Goal: Task Accomplishment & Management: Use online tool/utility

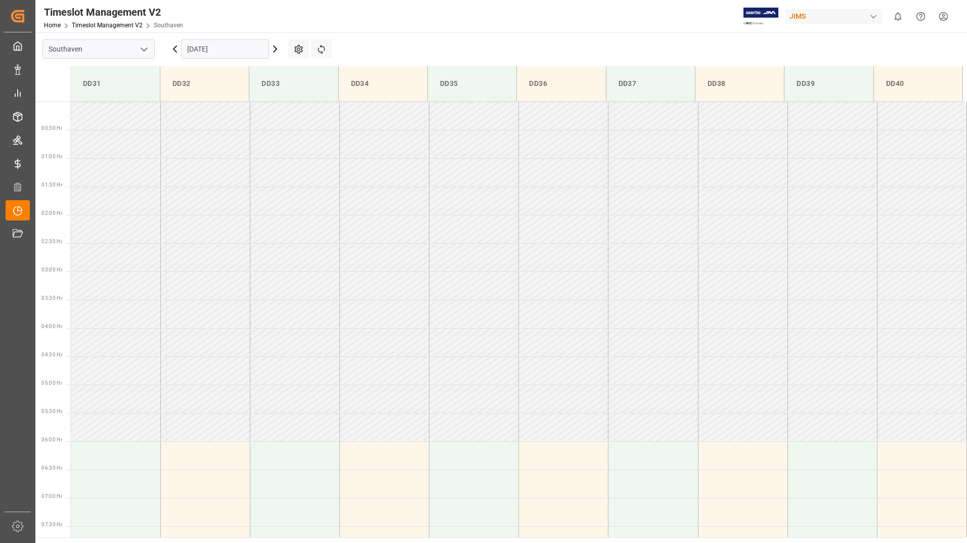
scroll to position [479, 0]
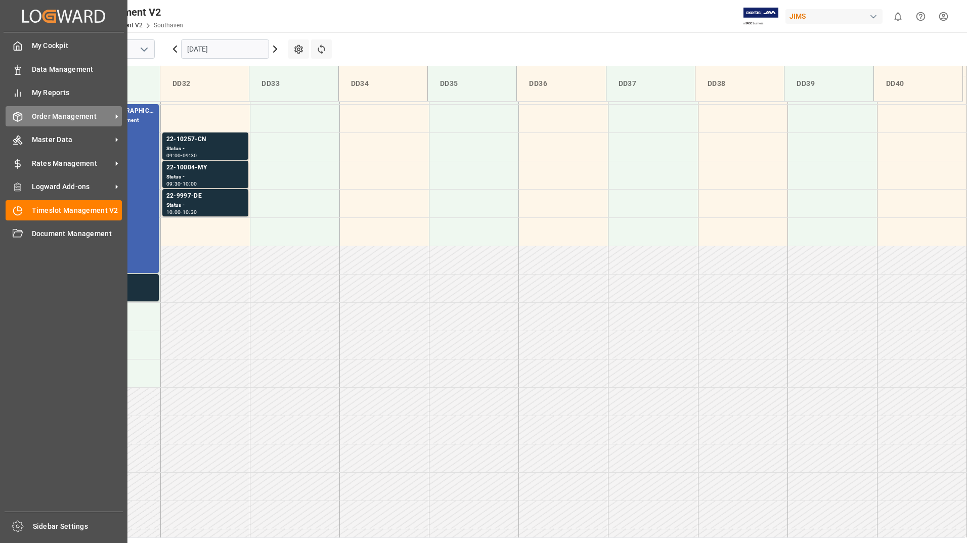
click at [51, 114] on span "Order Management" at bounding box center [72, 116] width 80 height 11
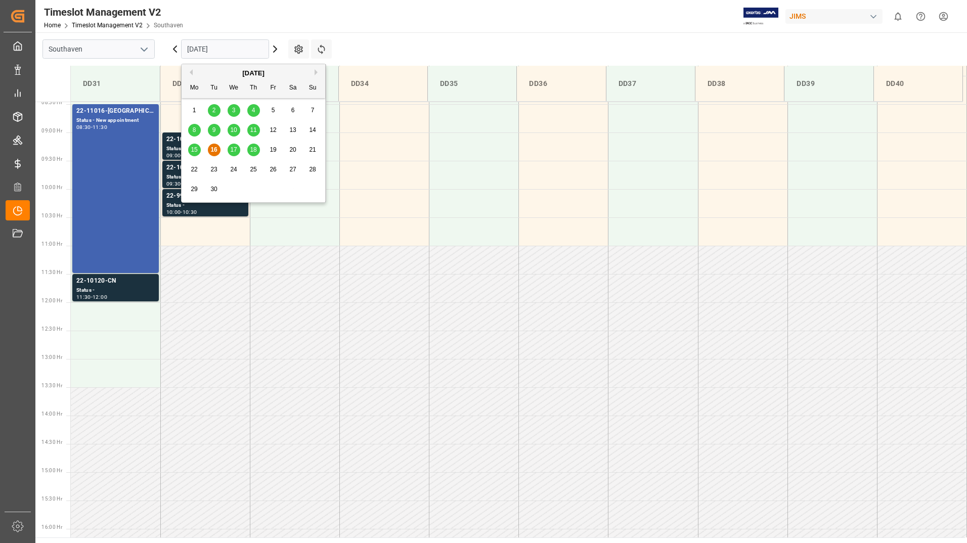
click at [236, 45] on input "[DATE]" at bounding box center [225, 48] width 88 height 19
type input "[PHONE_NUMBER]"
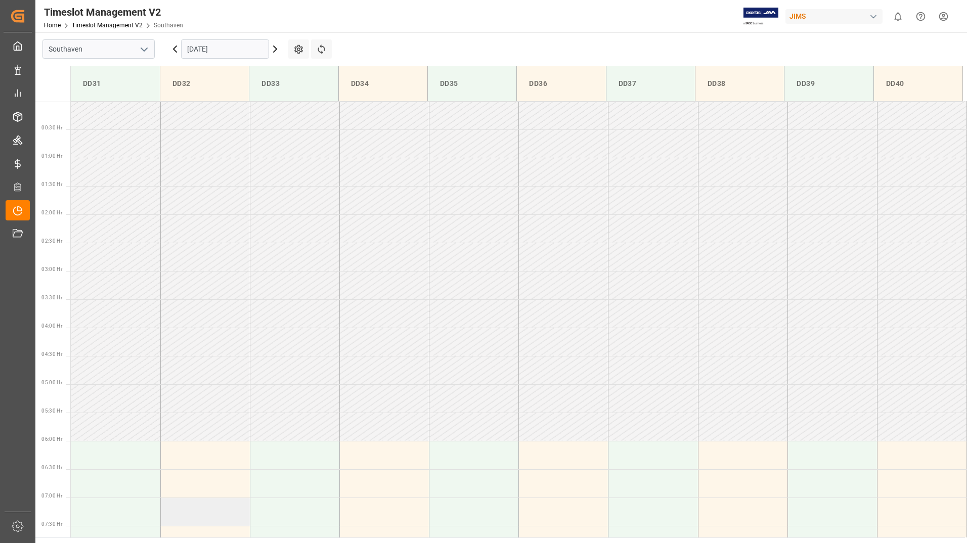
scroll to position [0, 0]
click at [180, 187] on td at bounding box center [205, 201] width 90 height 28
click at [176, 50] on icon at bounding box center [175, 49] width 12 height 12
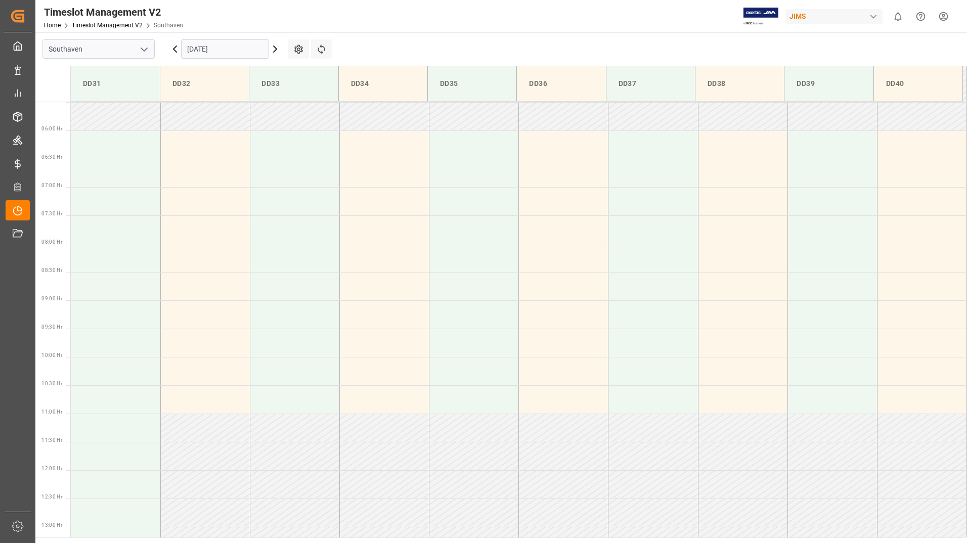
scroll to position [333, 0]
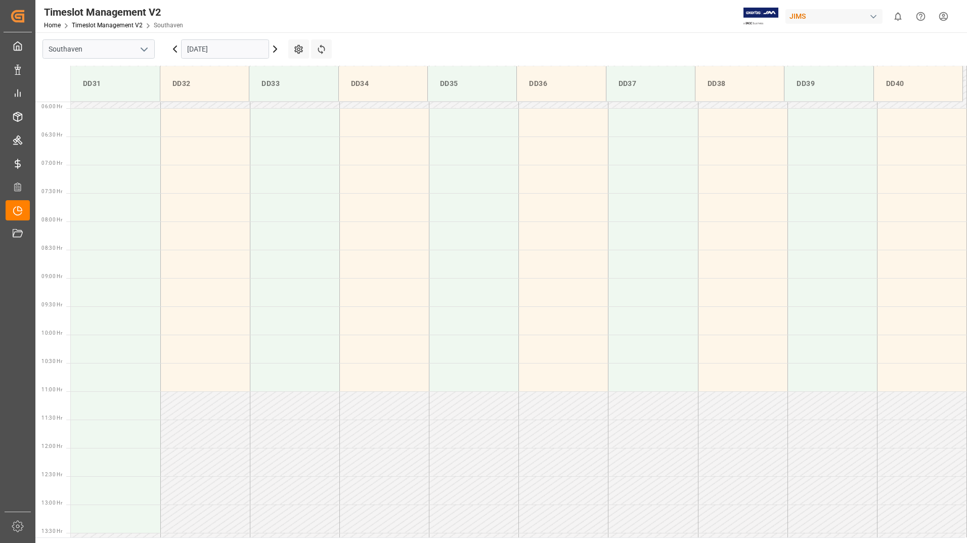
click at [278, 52] on icon at bounding box center [275, 49] width 12 height 12
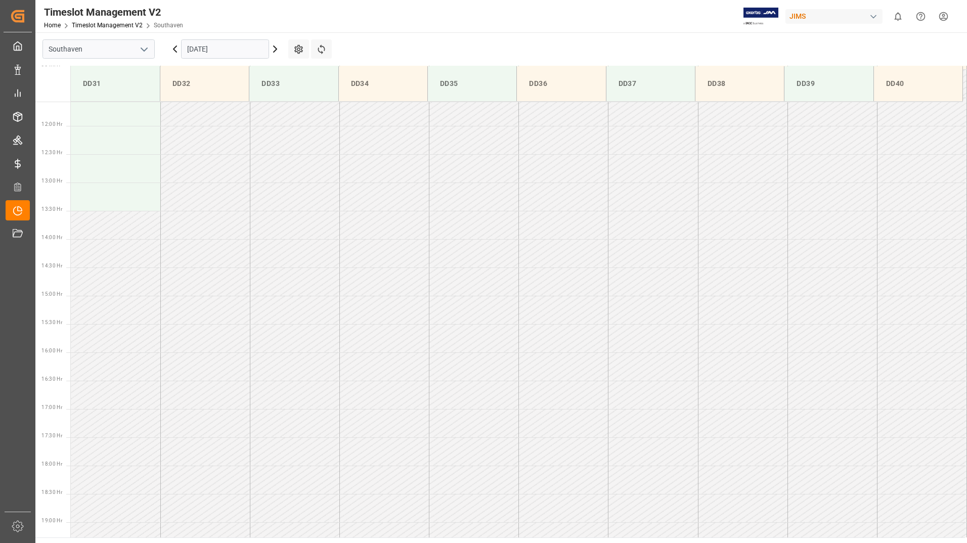
scroll to position [506, 0]
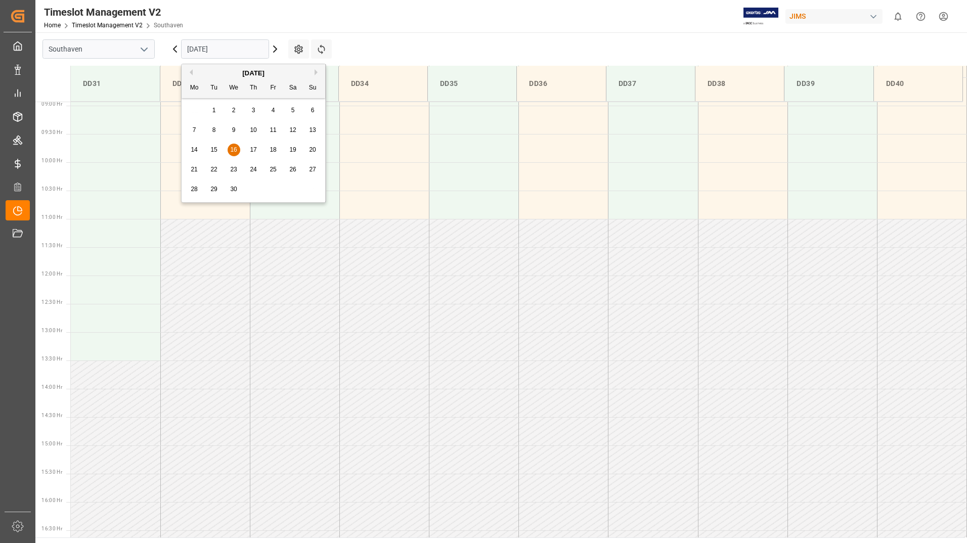
click at [255, 50] on input "[DATE]" at bounding box center [225, 48] width 88 height 19
click at [316, 72] on button "Next Month" at bounding box center [318, 72] width 6 height 6
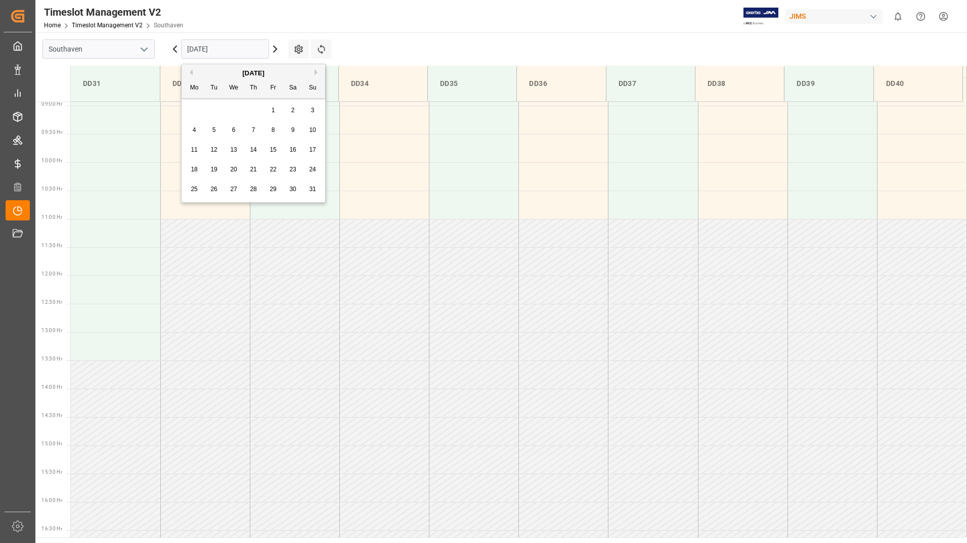
click at [316, 72] on button "Next Month" at bounding box center [318, 72] width 6 height 6
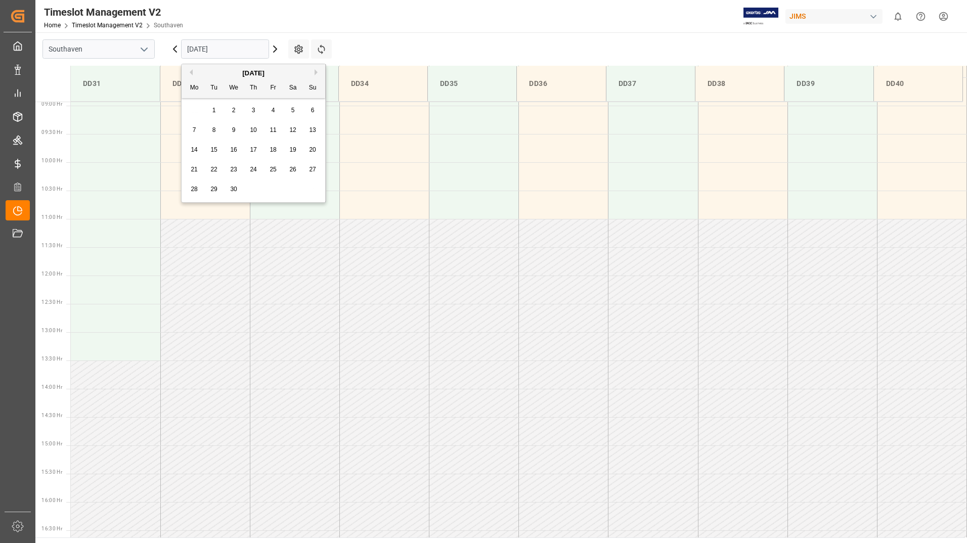
click at [316, 72] on button "Next Month" at bounding box center [318, 72] width 6 height 6
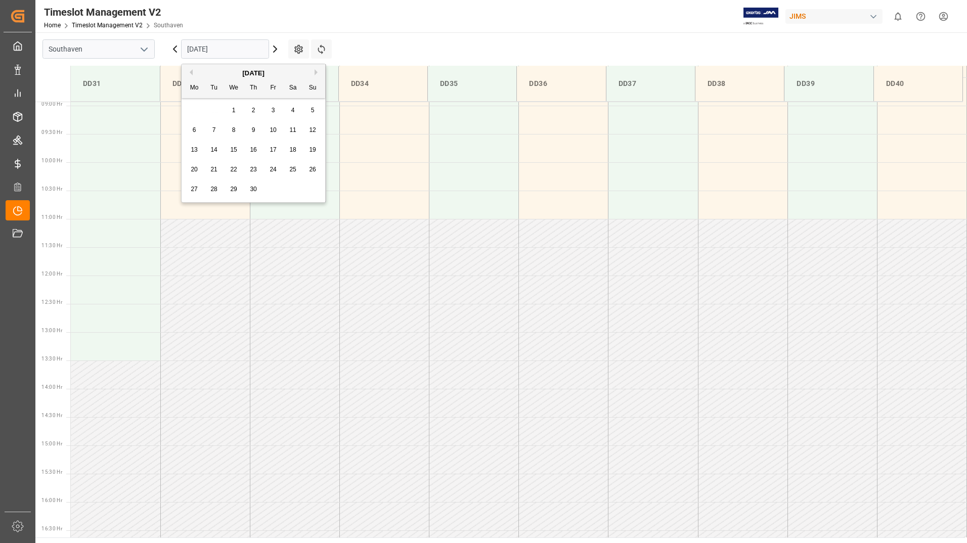
click at [316, 72] on button "Next Month" at bounding box center [318, 72] width 6 height 6
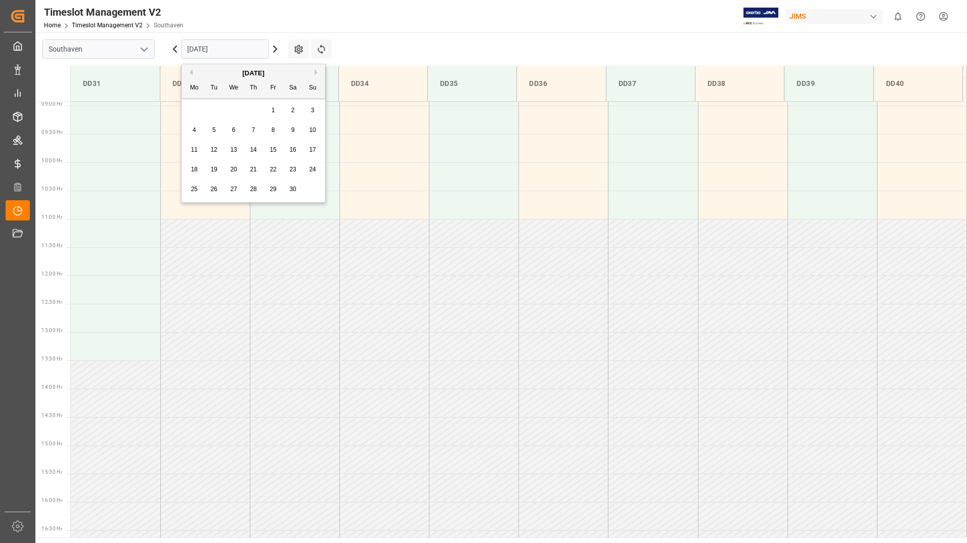
click at [316, 72] on button "Next Month" at bounding box center [318, 72] width 6 height 6
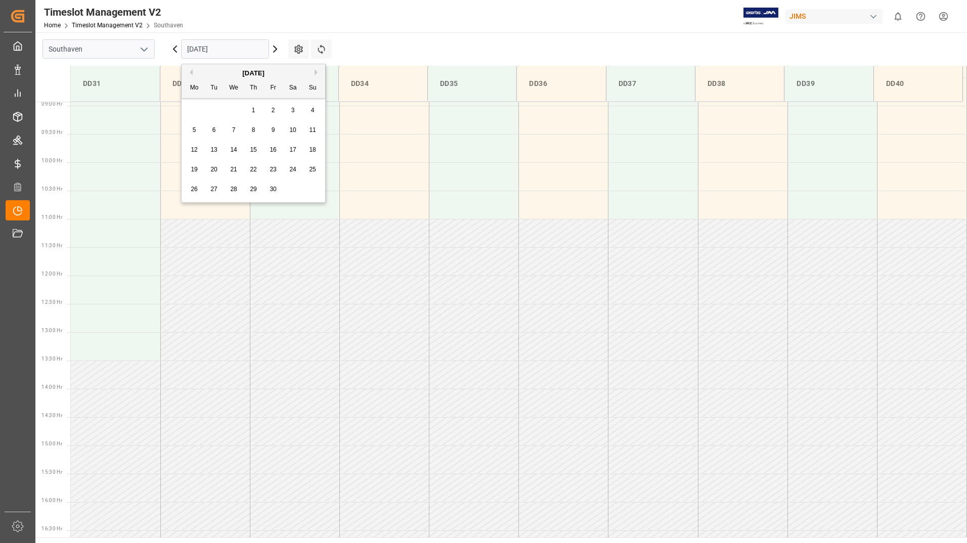
click at [316, 72] on button "Next Month" at bounding box center [318, 72] width 6 height 6
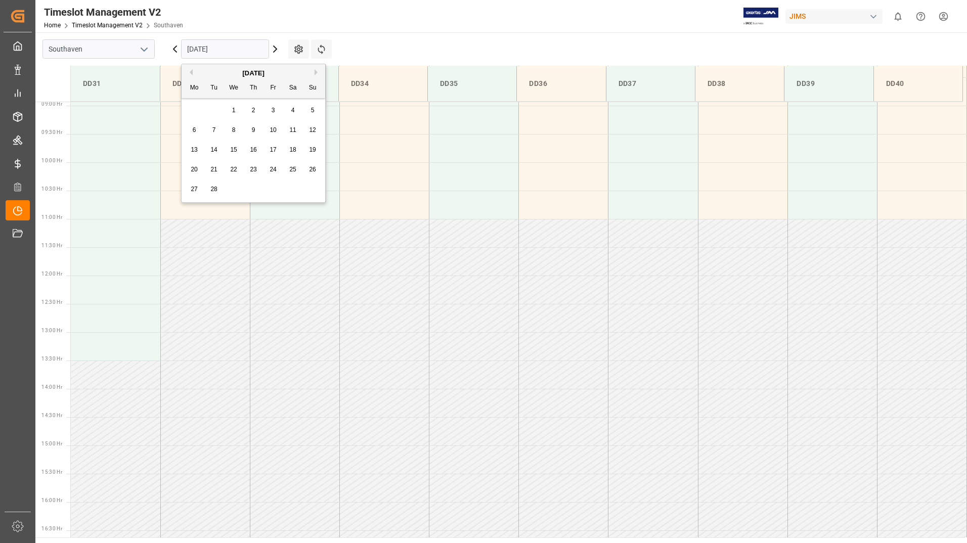
click at [316, 72] on button "Next Month" at bounding box center [318, 72] width 6 height 6
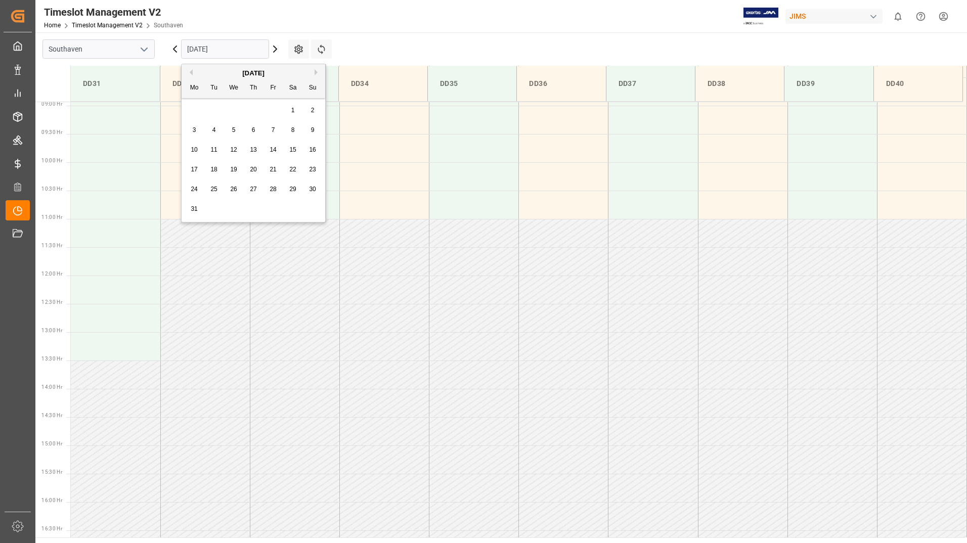
click at [316, 72] on button "Next Month" at bounding box center [318, 72] width 6 height 6
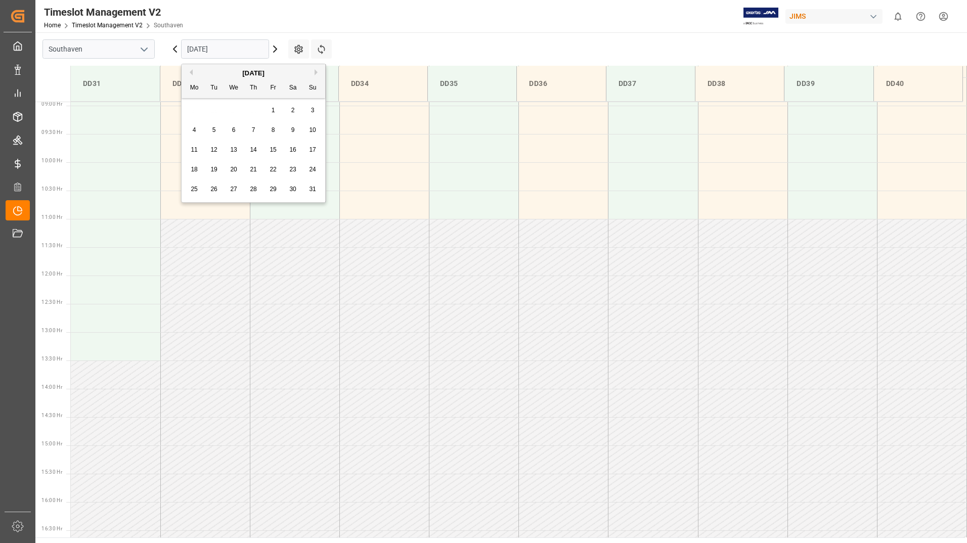
click at [316, 72] on button "Next Month" at bounding box center [318, 72] width 6 height 6
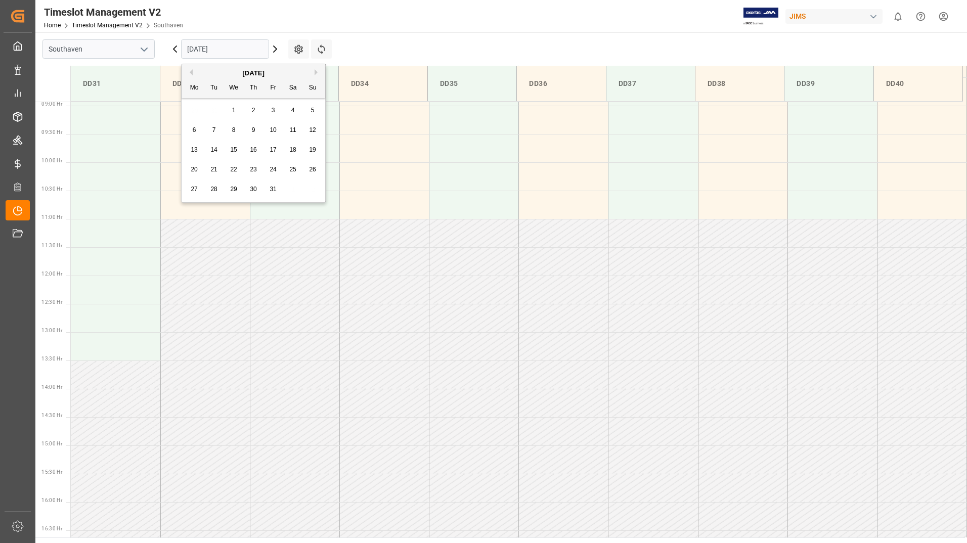
click at [316, 72] on button "Next Month" at bounding box center [318, 72] width 6 height 6
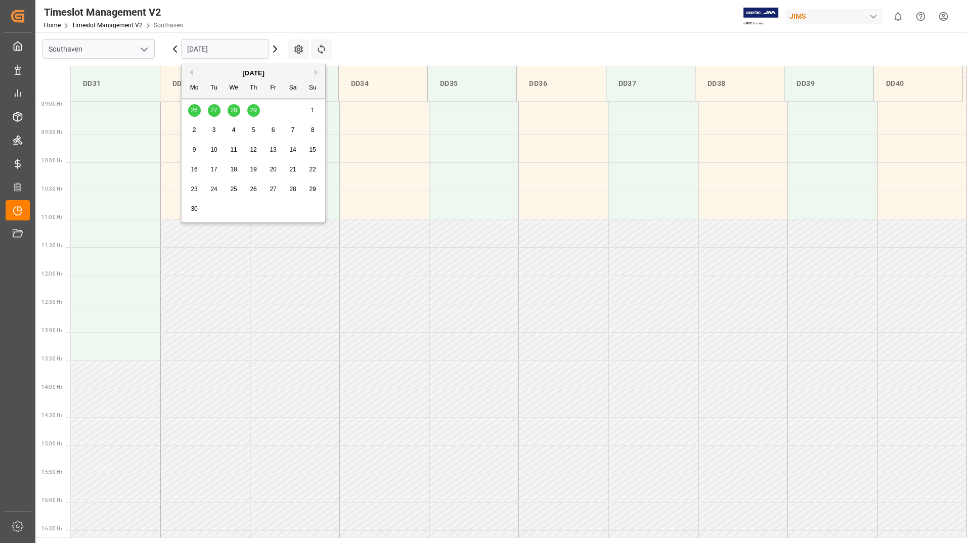
click at [316, 72] on button "Next Month" at bounding box center [318, 72] width 6 height 6
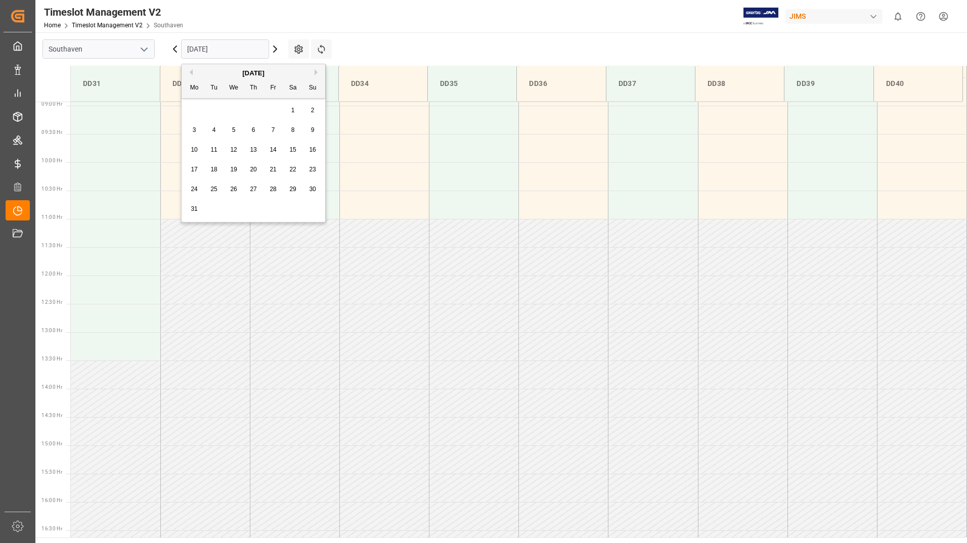
click at [316, 72] on button "Next Month" at bounding box center [318, 72] width 6 height 6
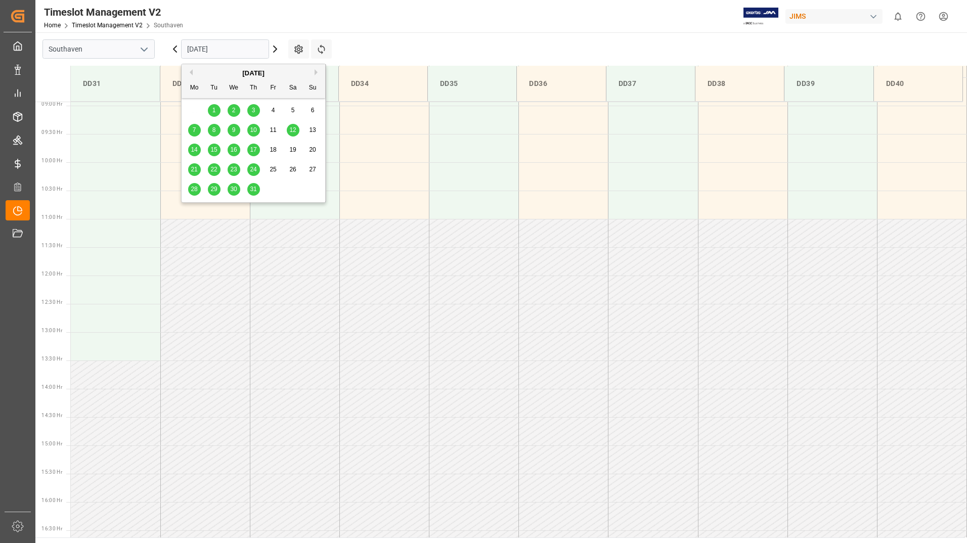
click at [316, 72] on button "Next Month" at bounding box center [318, 72] width 6 height 6
click at [213, 148] on span "16" at bounding box center [214, 149] width 7 height 7
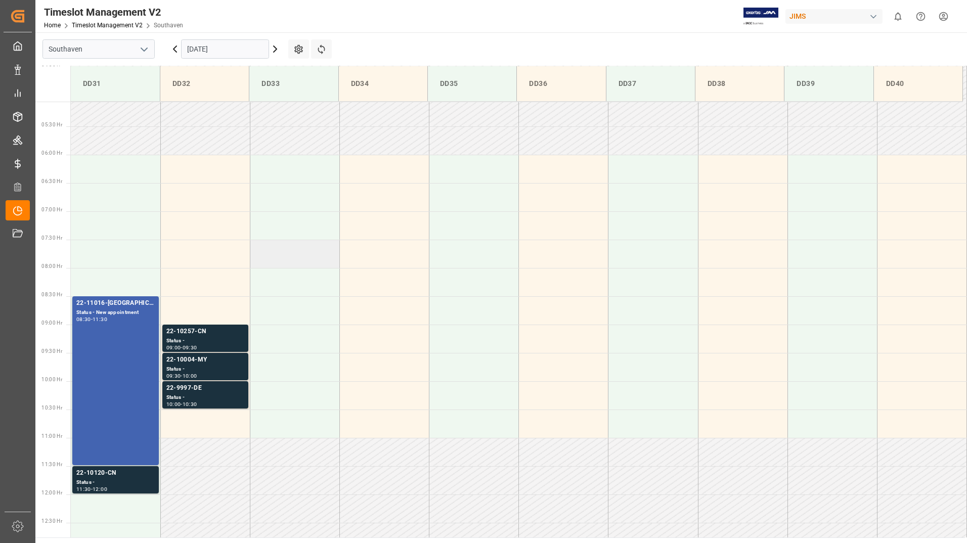
scroll to position [333, 0]
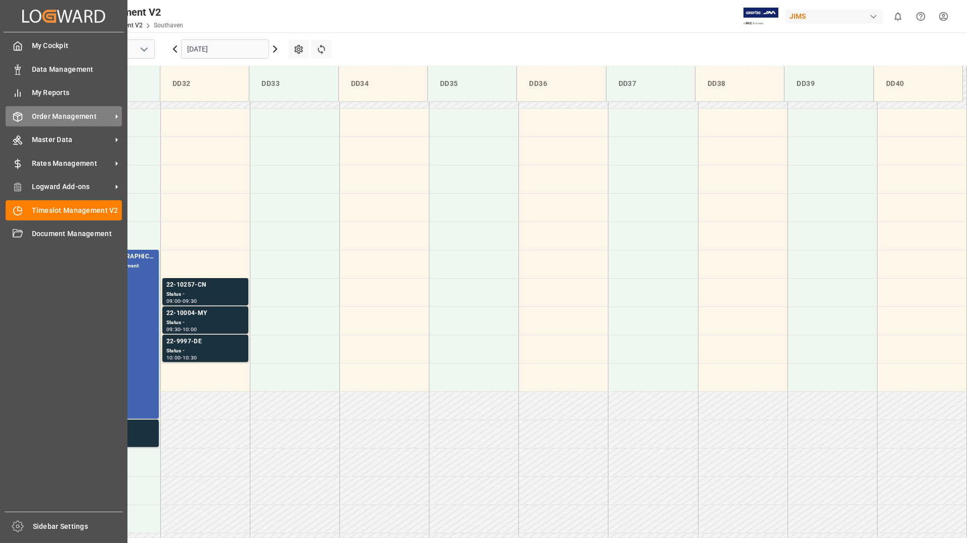
click at [74, 112] on span "Order Management" at bounding box center [72, 116] width 80 height 11
click at [45, 113] on span "Order Management" at bounding box center [72, 116] width 80 height 11
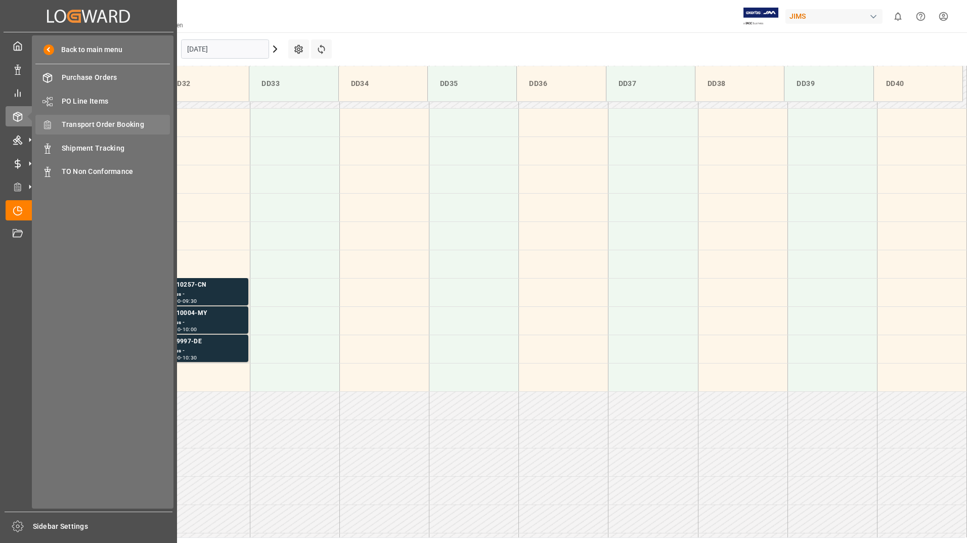
click at [112, 119] on span "Transport Order Booking" at bounding box center [116, 124] width 109 height 11
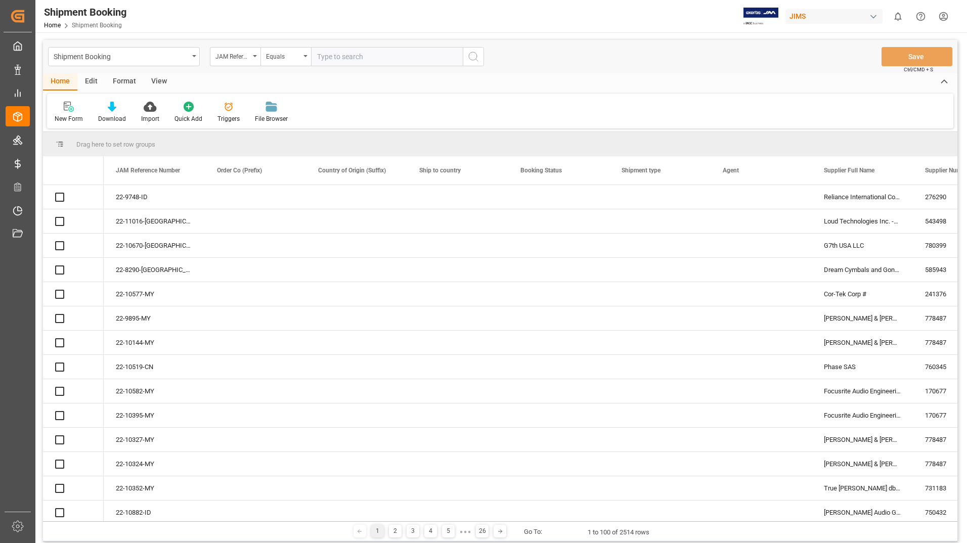
click at [334, 54] on input "text" at bounding box center [387, 56] width 152 height 19
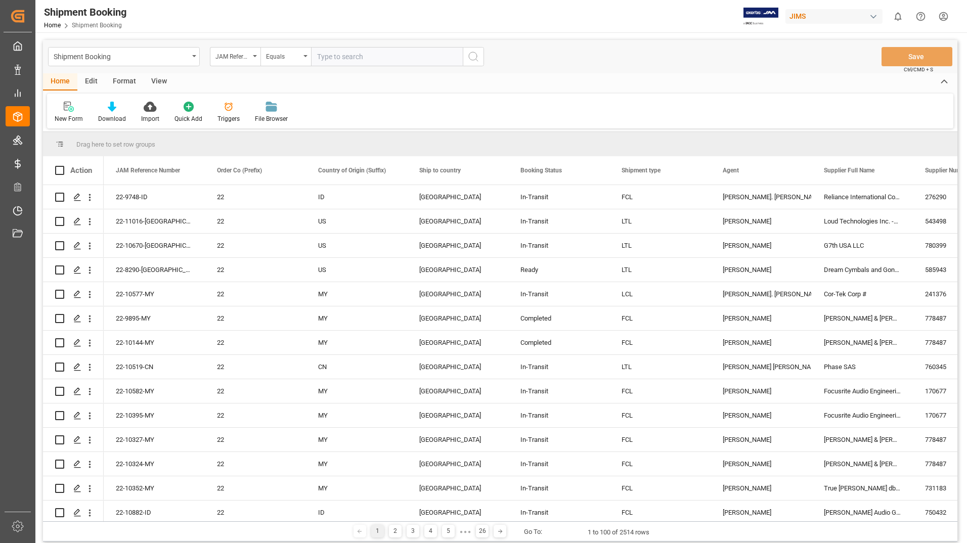
click at [336, 54] on input "text" at bounding box center [387, 56] width 152 height 19
type input "22-10004-my"
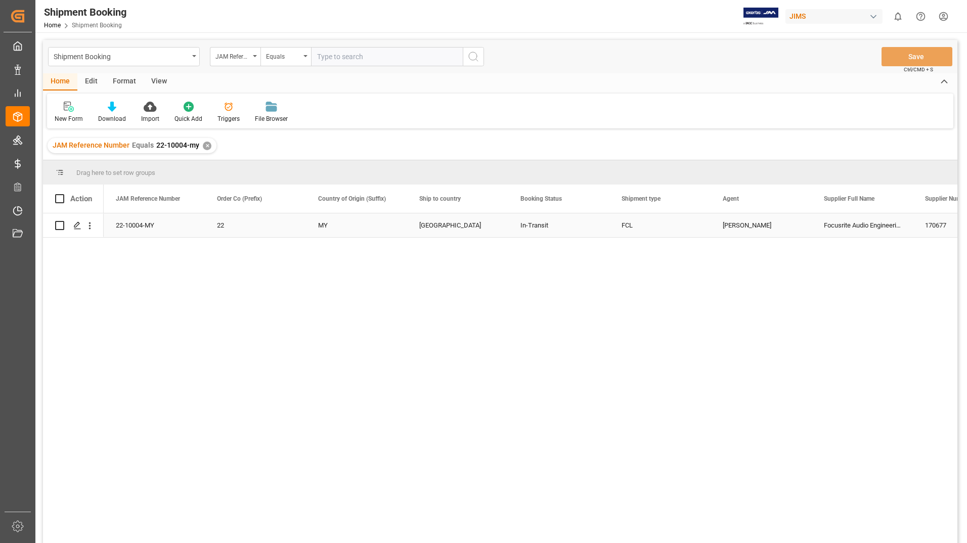
click at [59, 225] on input "Press Space to toggle row selection (unchecked)" at bounding box center [59, 225] width 9 height 9
checkbox input "true"
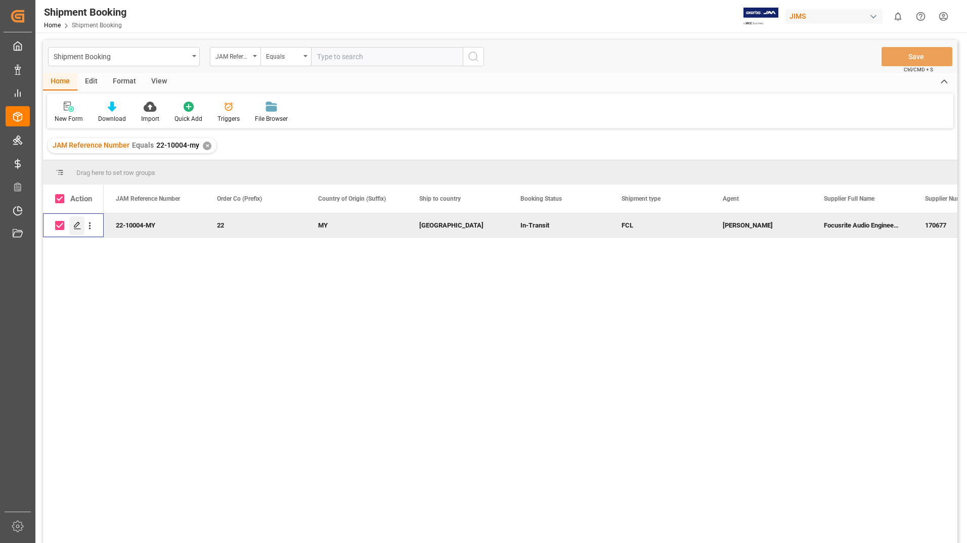
click at [81, 222] on icon "Press SPACE to deselect this row." at bounding box center [77, 226] width 8 height 8
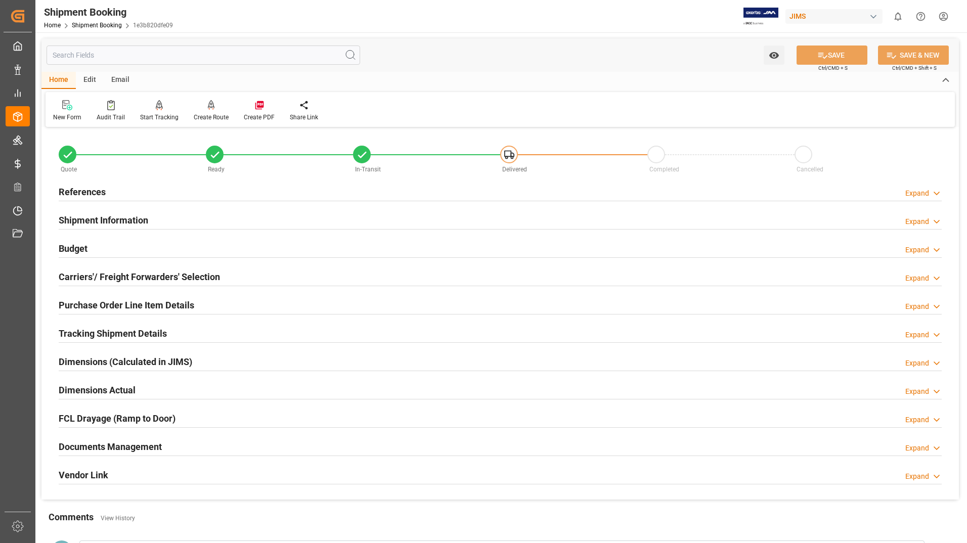
click at [101, 442] on h2 "Documents Management" at bounding box center [110, 447] width 103 height 14
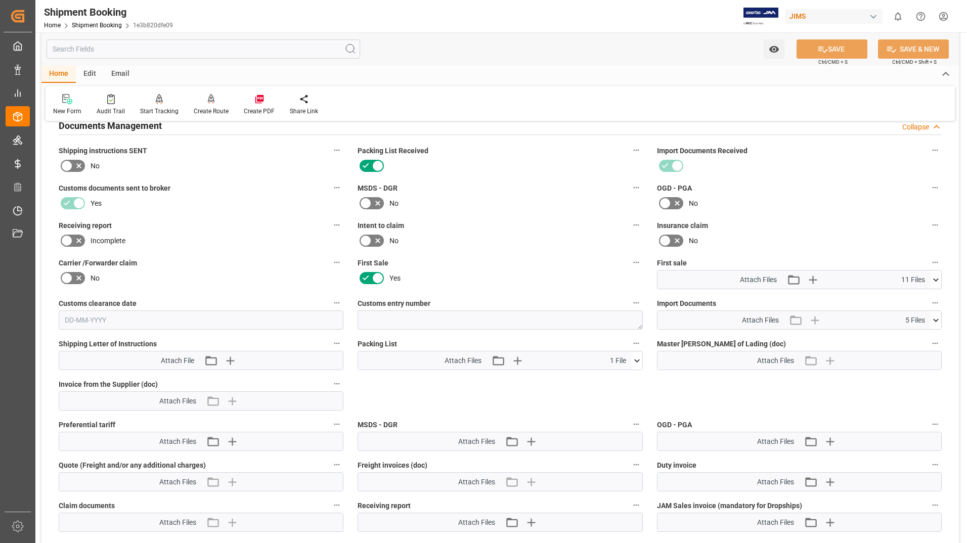
scroll to position [354, 0]
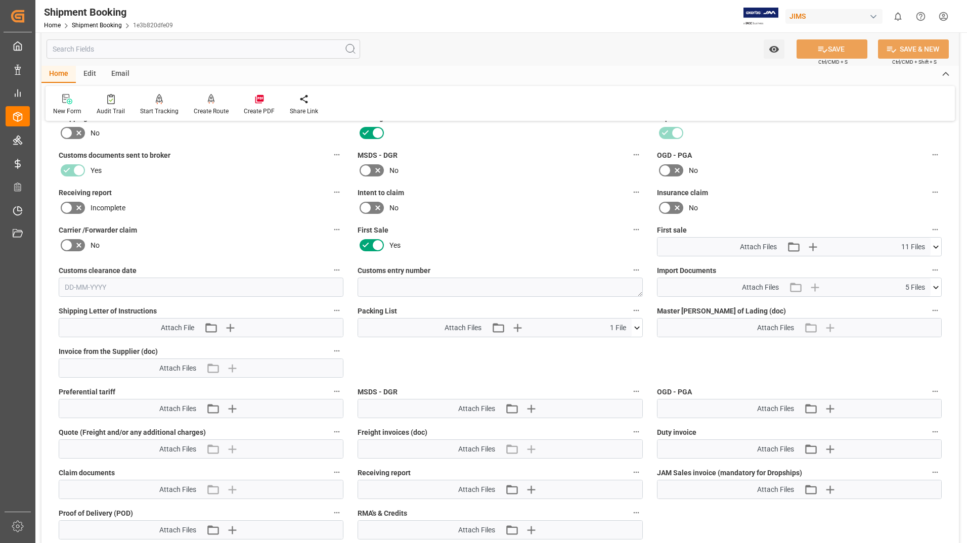
click at [638, 327] on icon at bounding box center [637, 328] width 11 height 11
click at [630, 347] on icon at bounding box center [631, 347] width 11 height 11
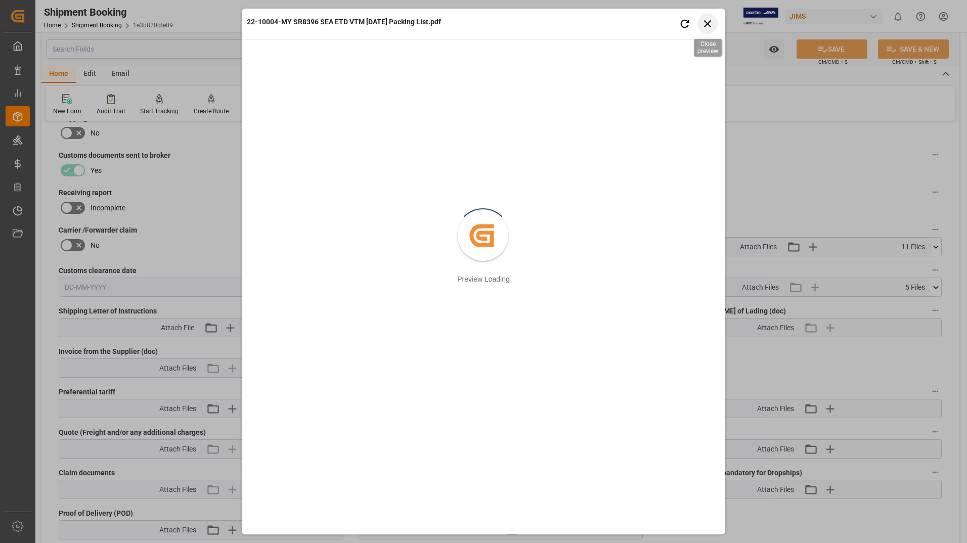
click at [712, 27] on icon "button" at bounding box center [708, 23] width 13 height 13
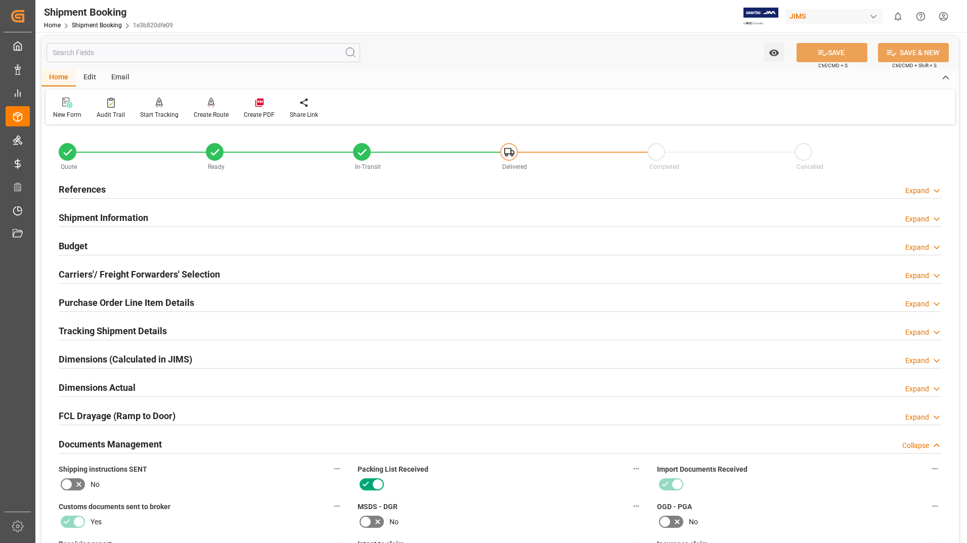
scroll to position [0, 0]
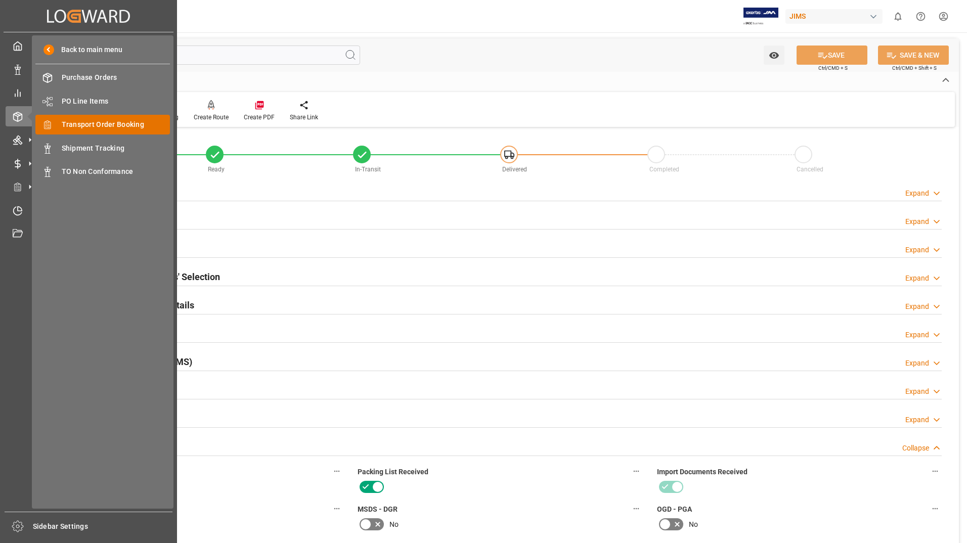
click at [91, 121] on span "Transport Order Booking" at bounding box center [116, 124] width 109 height 11
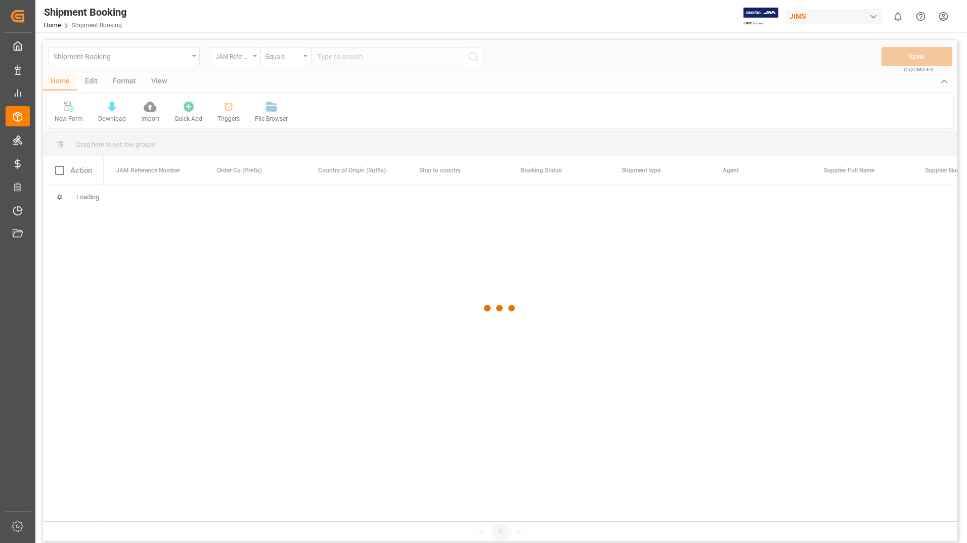
click at [341, 58] on div at bounding box center [500, 308] width 915 height 537
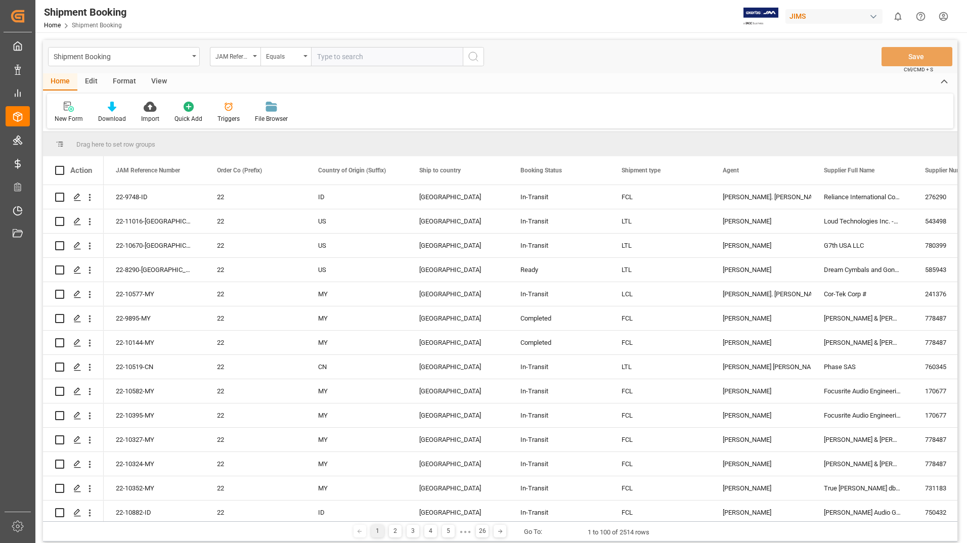
click at [343, 56] on input "text" at bounding box center [387, 56] width 152 height 19
type input "22-10257-cn"
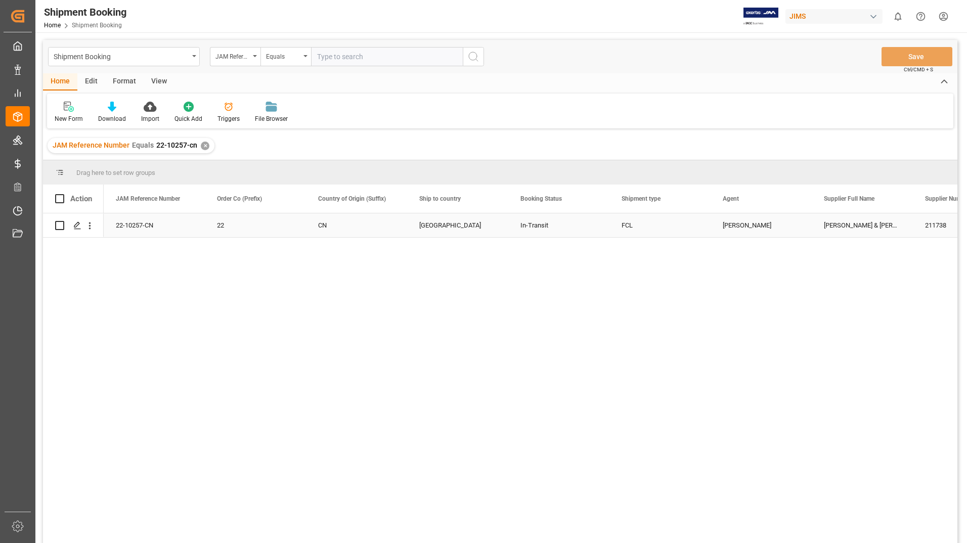
click at [60, 225] on input "Press Space to toggle row selection (unchecked)" at bounding box center [59, 225] width 9 height 9
checkbox input "true"
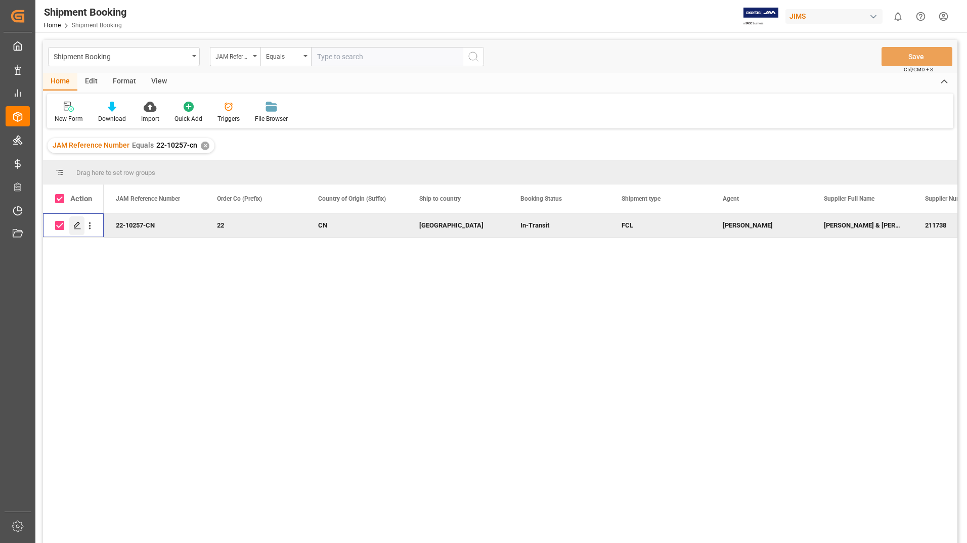
click at [75, 226] on icon "Press SPACE to deselect this row." at bounding box center [77, 226] width 8 height 8
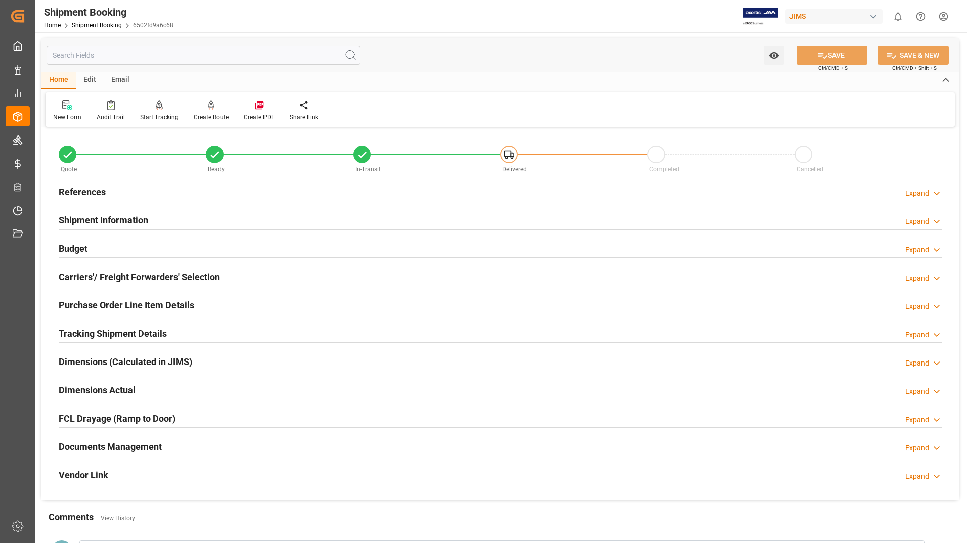
click at [115, 444] on h2 "Documents Management" at bounding box center [110, 447] width 103 height 14
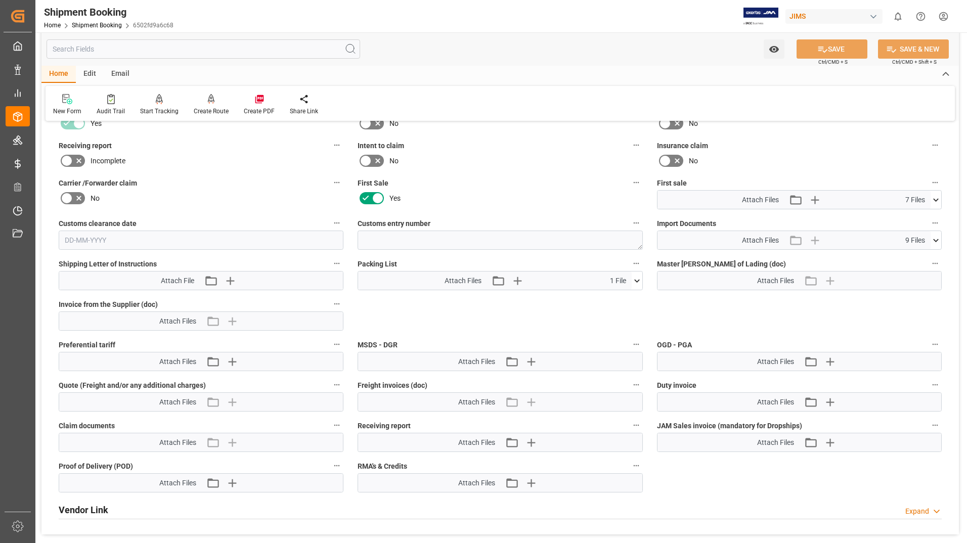
scroll to position [405, 0]
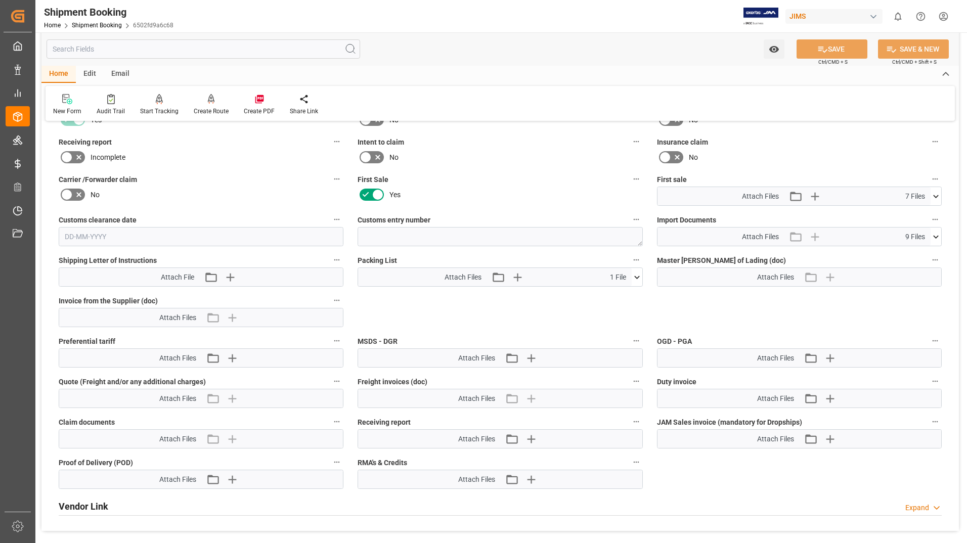
click at [636, 278] on icon at bounding box center [637, 277] width 11 height 11
click at [627, 296] on icon at bounding box center [632, 296] width 10 height 7
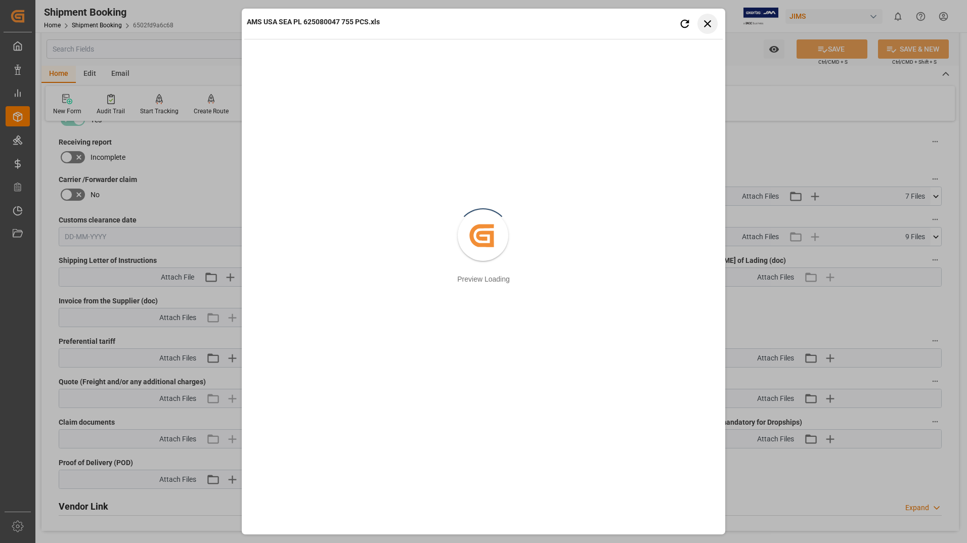
click at [715, 24] on button "Close preview" at bounding box center [708, 24] width 20 height 20
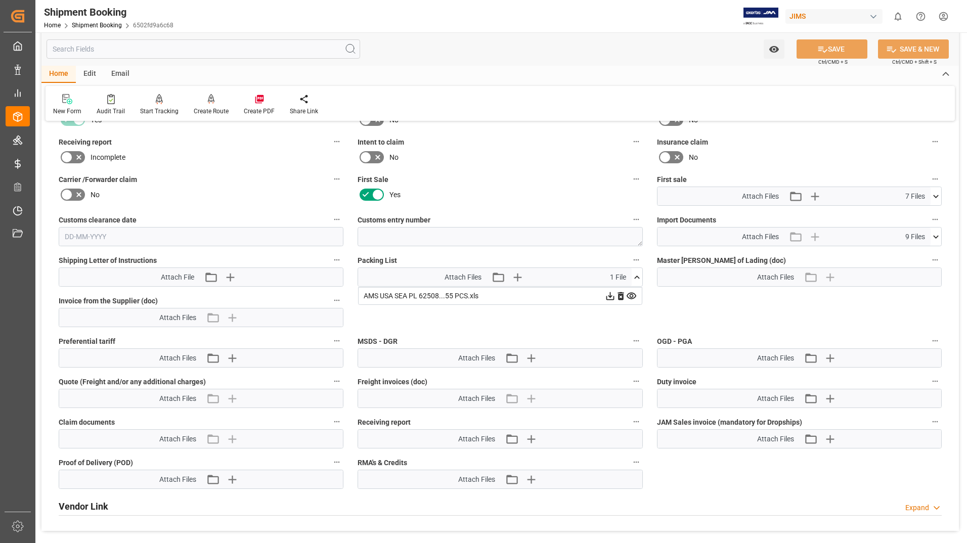
click at [612, 297] on icon at bounding box center [610, 296] width 11 height 11
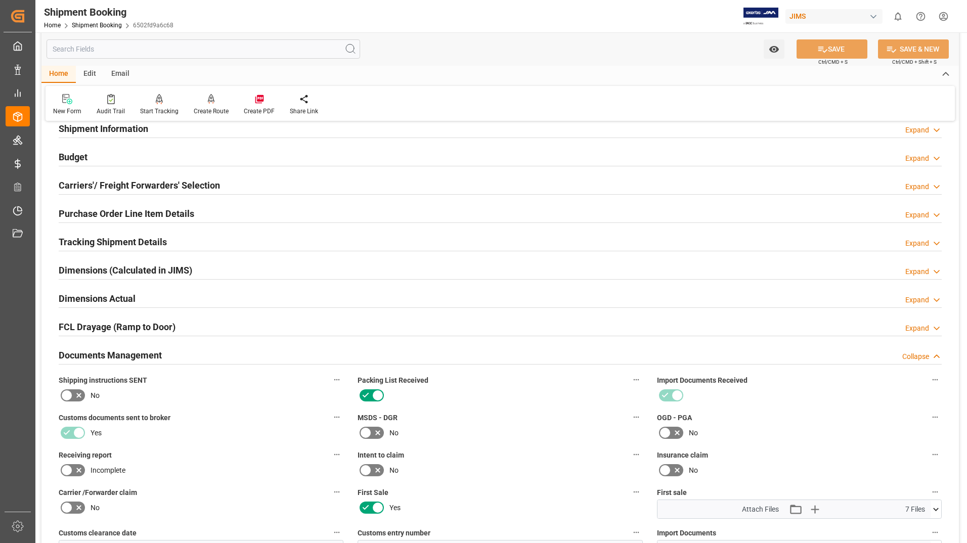
scroll to position [90, 0]
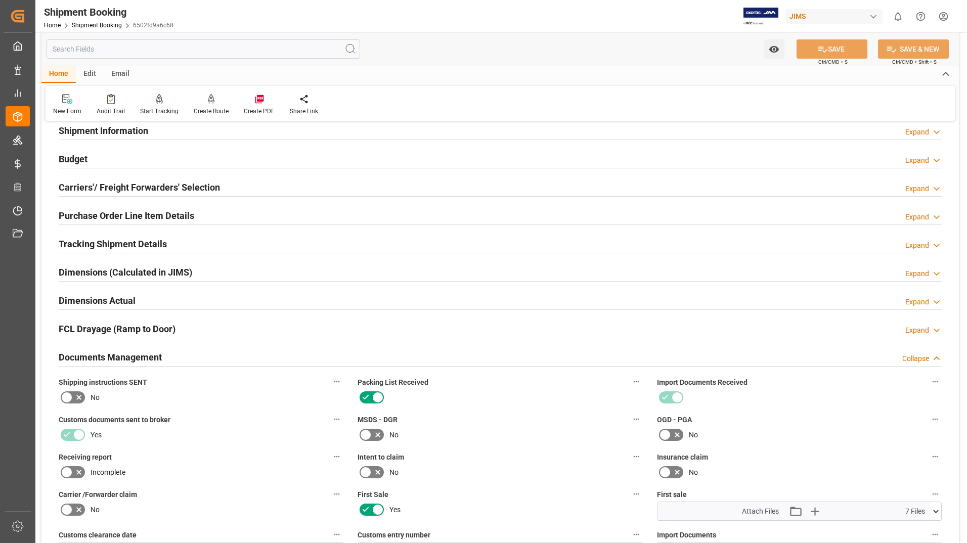
click at [159, 212] on h2 "Purchase Order Line Item Details" at bounding box center [127, 216] width 136 height 14
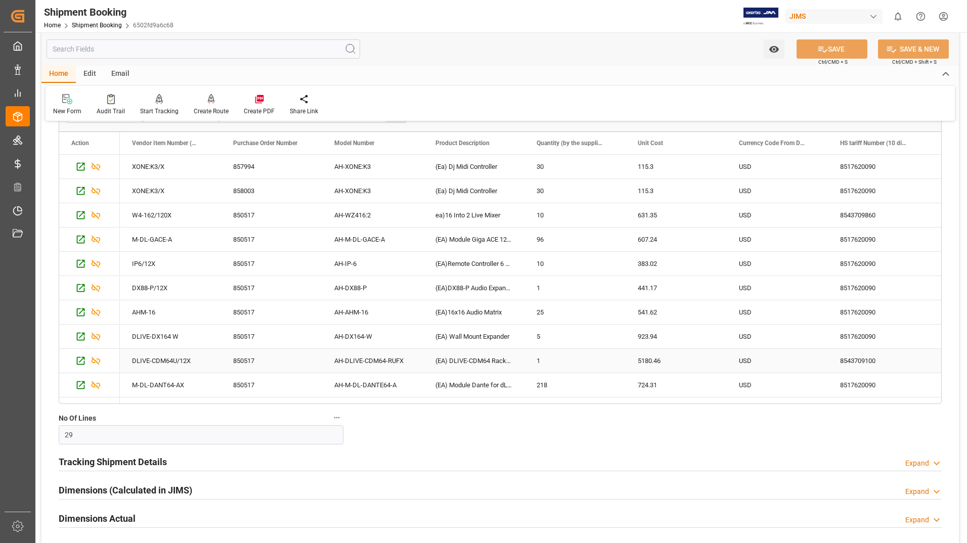
scroll to position [0, 0]
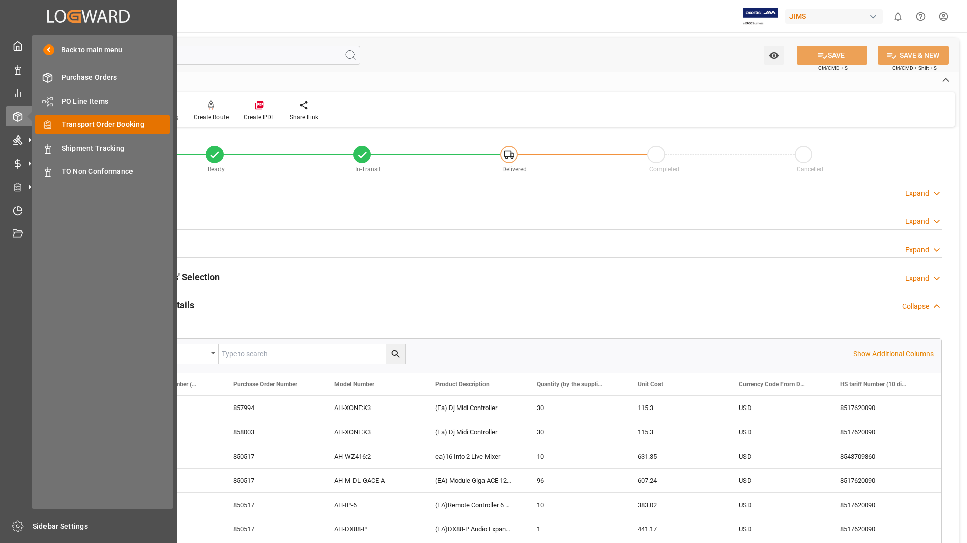
click at [129, 125] on span "Transport Order Booking" at bounding box center [116, 124] width 109 height 11
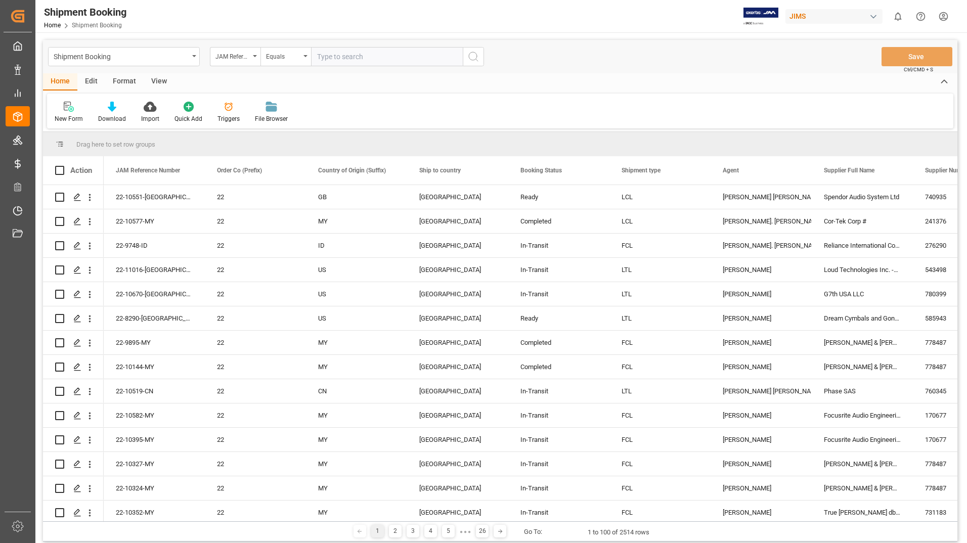
click at [404, 58] on input "text" at bounding box center [387, 56] width 152 height 19
type input "22-10120-CN"
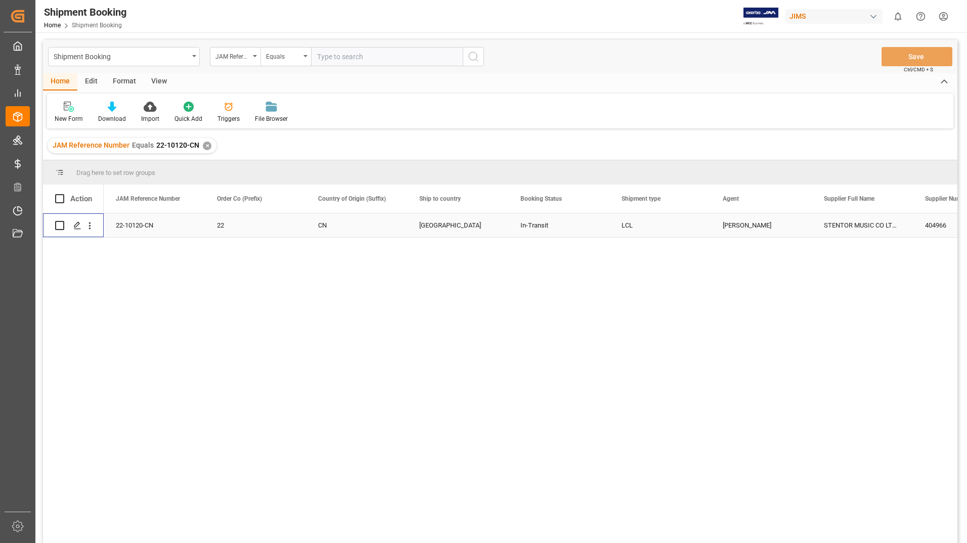
click at [57, 227] on input "Press Space to toggle row selection (unchecked)" at bounding box center [59, 225] width 9 height 9
checkbox input "true"
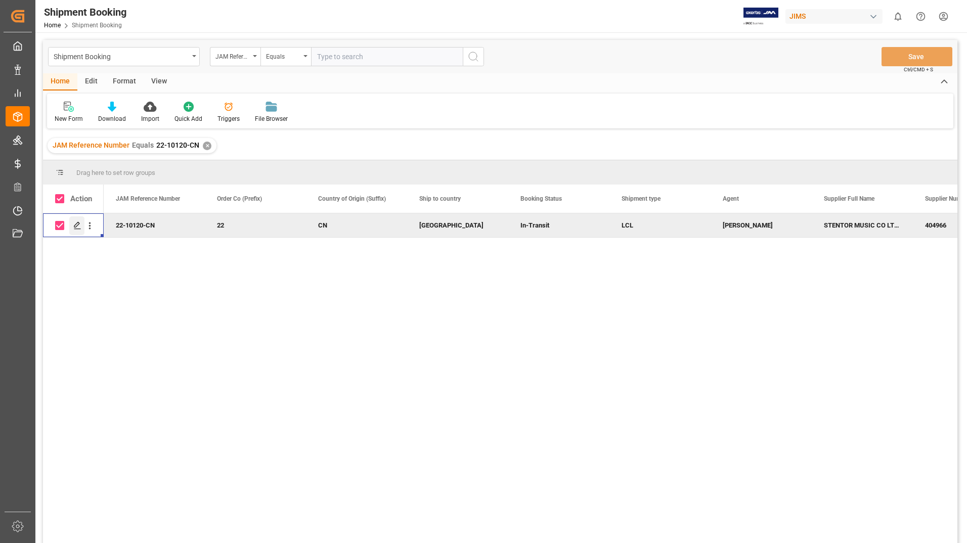
click at [74, 227] on icon "Press SPACE to deselect this row." at bounding box center [77, 226] width 8 height 8
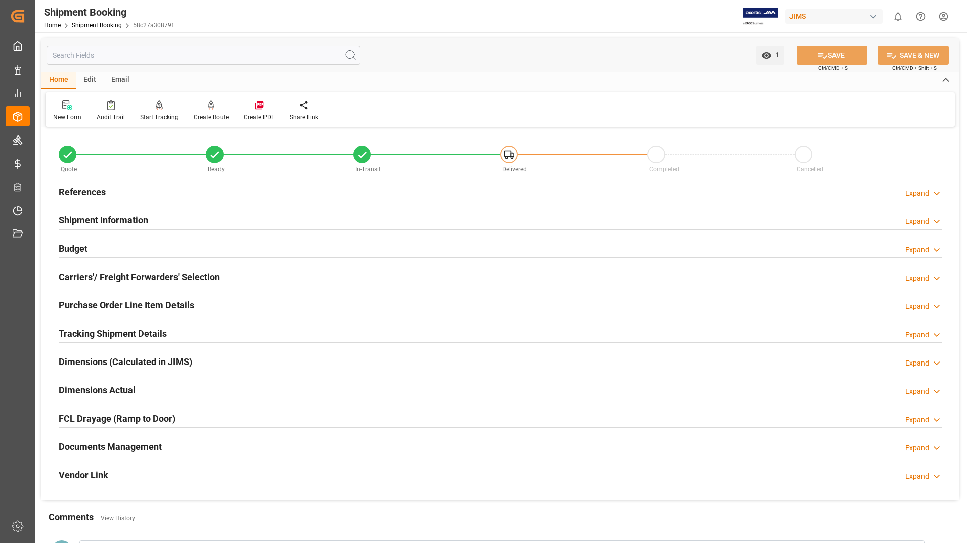
click at [124, 445] on h2 "Documents Management" at bounding box center [110, 447] width 103 height 14
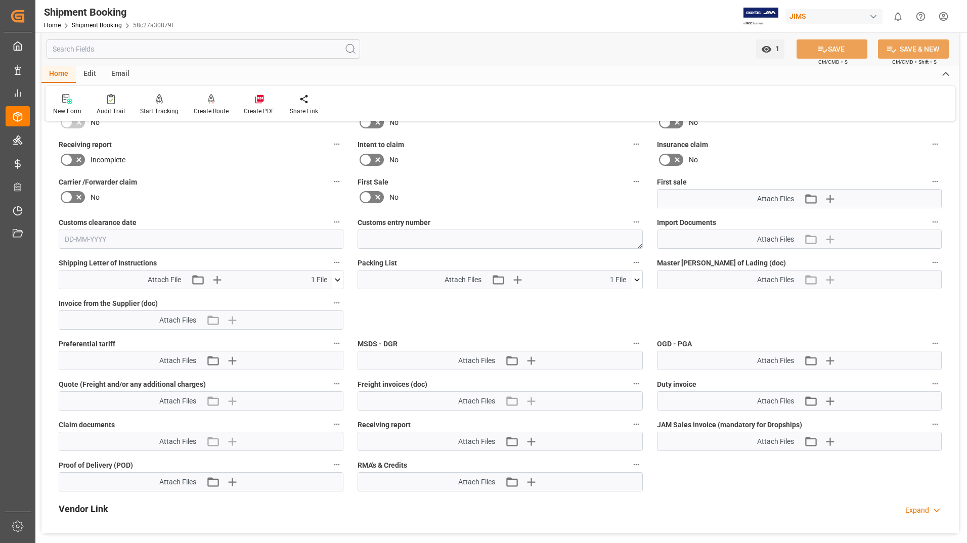
scroll to position [405, 0]
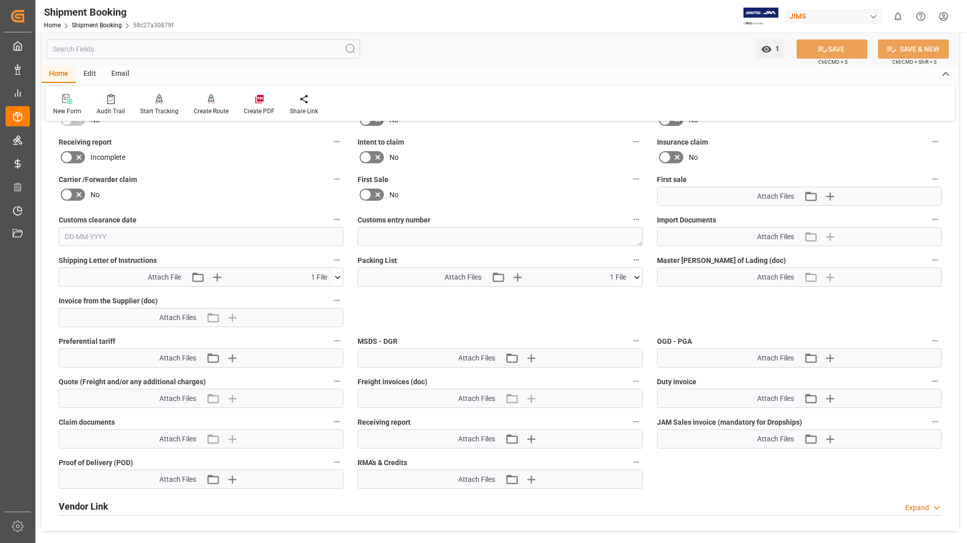
click at [640, 277] on icon at bounding box center [637, 277] width 11 height 11
click at [634, 296] on icon at bounding box center [632, 296] width 10 height 7
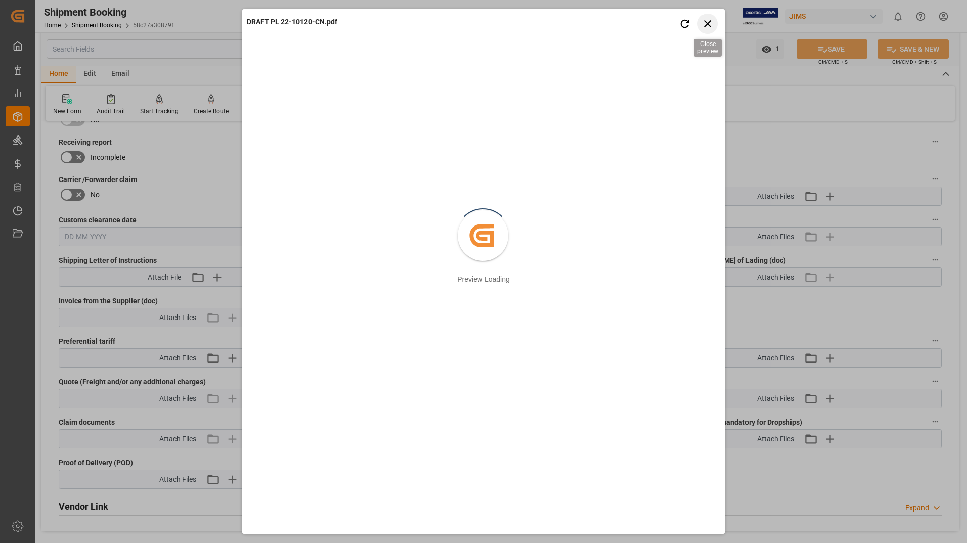
click at [703, 23] on icon "button" at bounding box center [708, 23] width 13 height 13
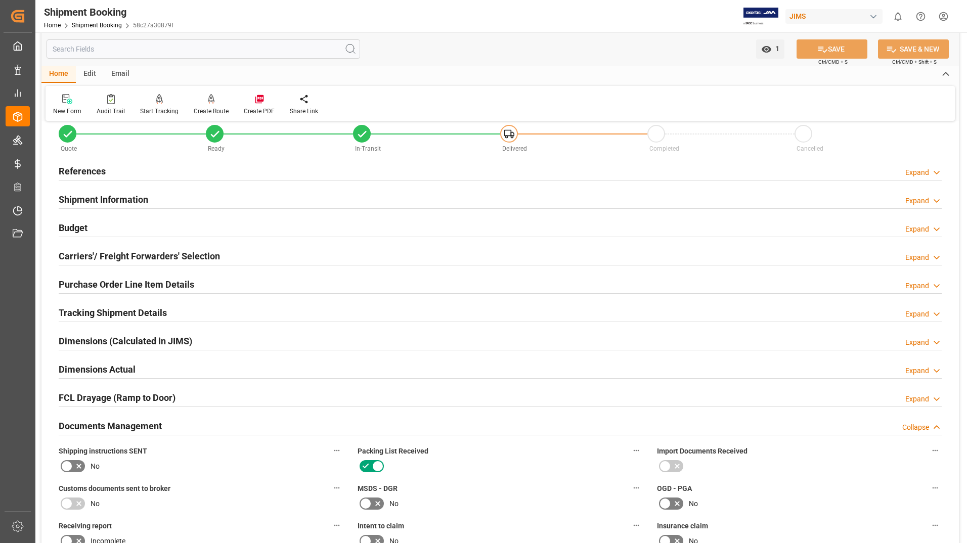
scroll to position [0, 0]
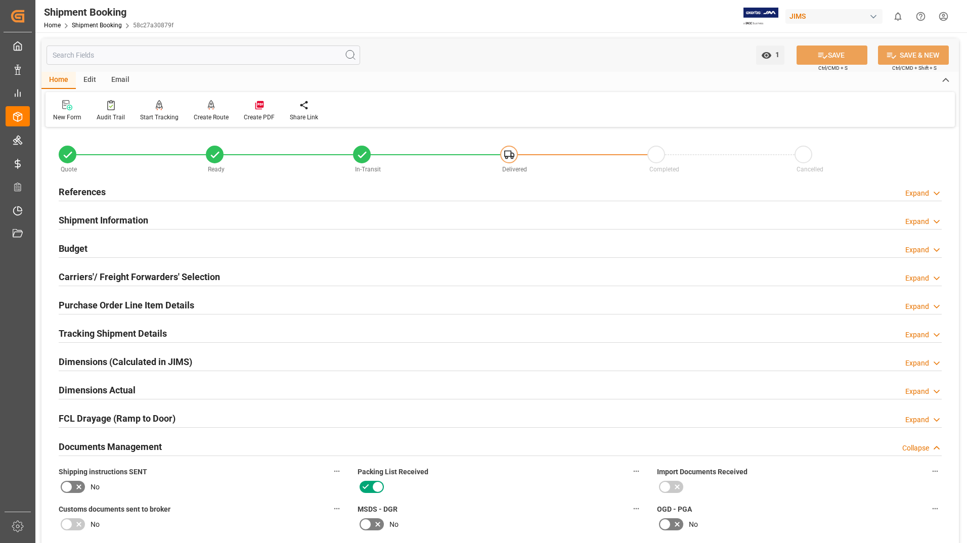
click at [129, 307] on h2 "Purchase Order Line Item Details" at bounding box center [127, 306] width 136 height 14
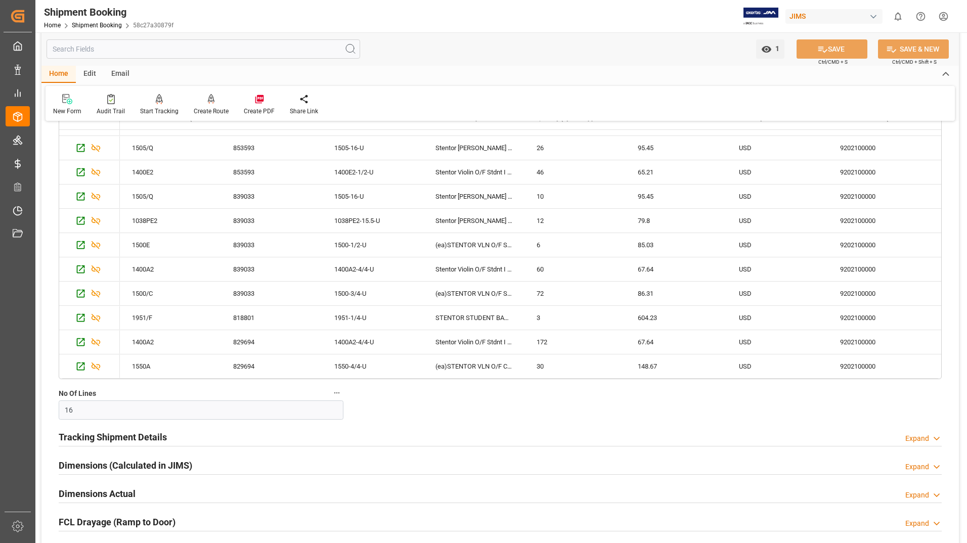
scroll to position [354, 0]
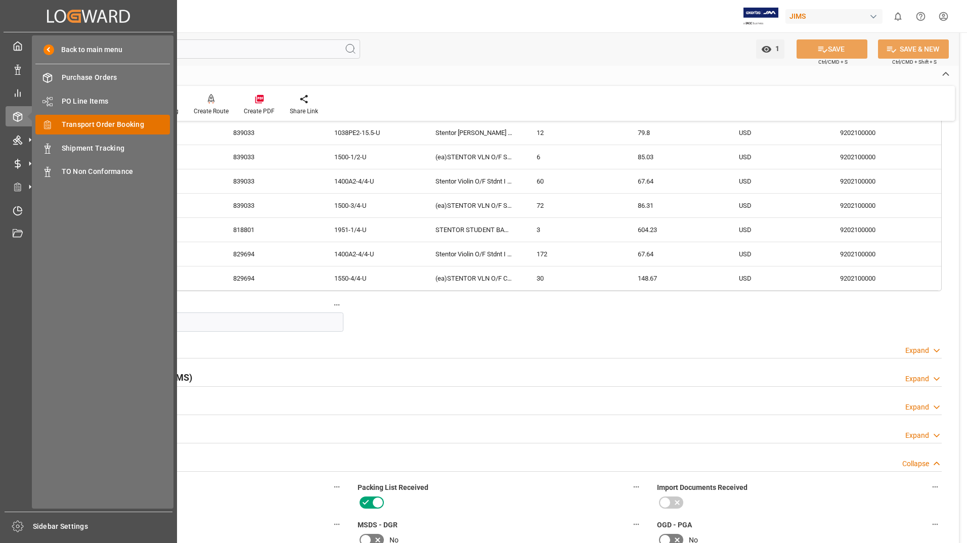
click at [85, 128] on span "Transport Order Booking" at bounding box center [116, 124] width 109 height 11
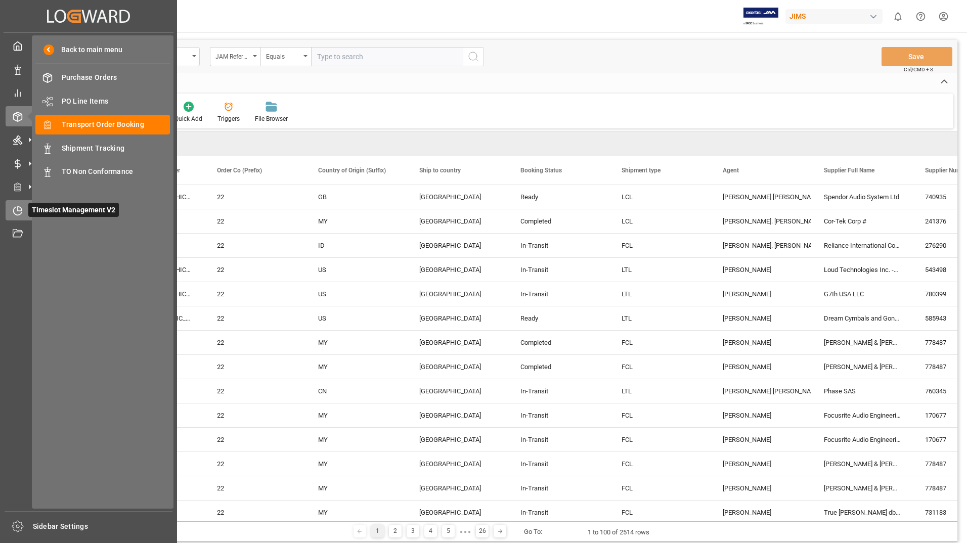
click at [47, 208] on span "Timeslot Management V2" at bounding box center [73, 210] width 91 height 14
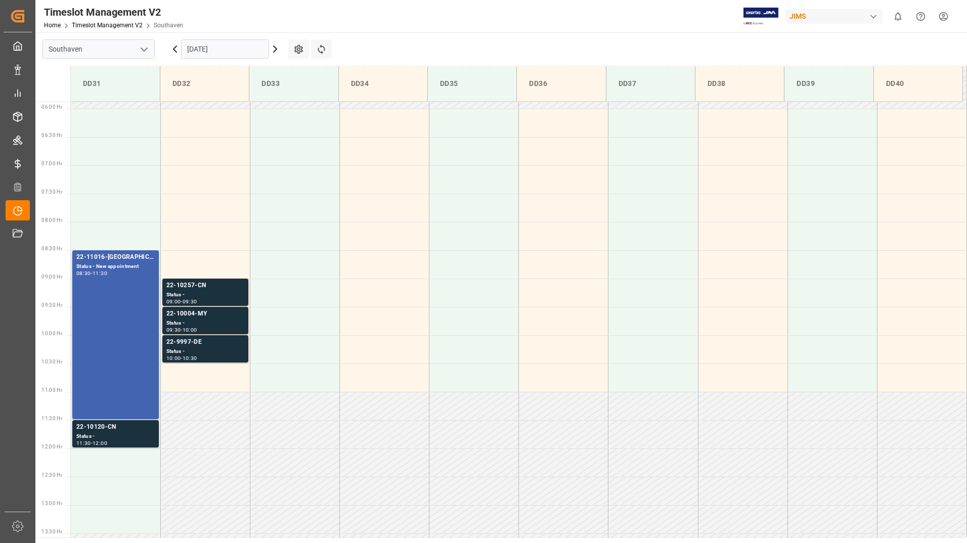
scroll to position [333, 0]
click at [251, 48] on input "[DATE]" at bounding box center [225, 48] width 88 height 19
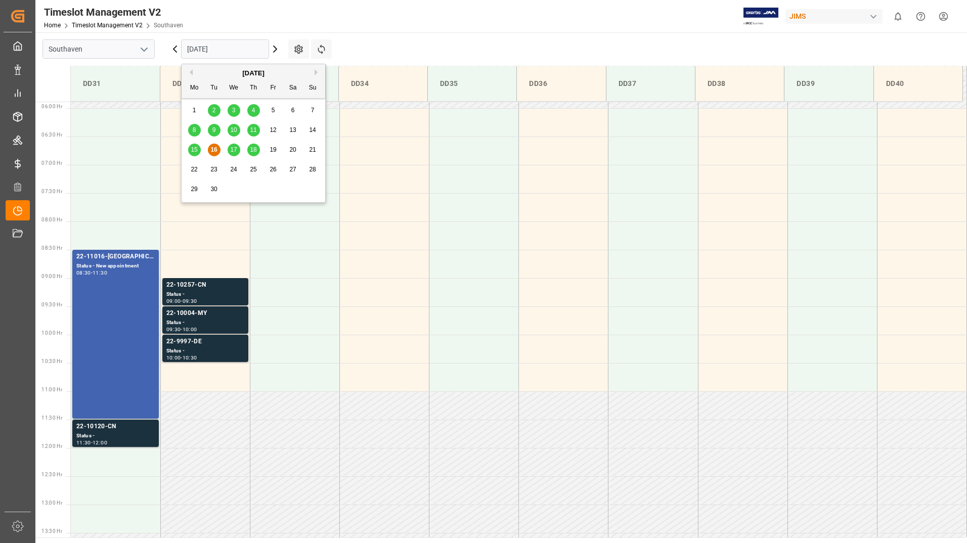
click at [194, 149] on span "15" at bounding box center [194, 149] width 7 height 7
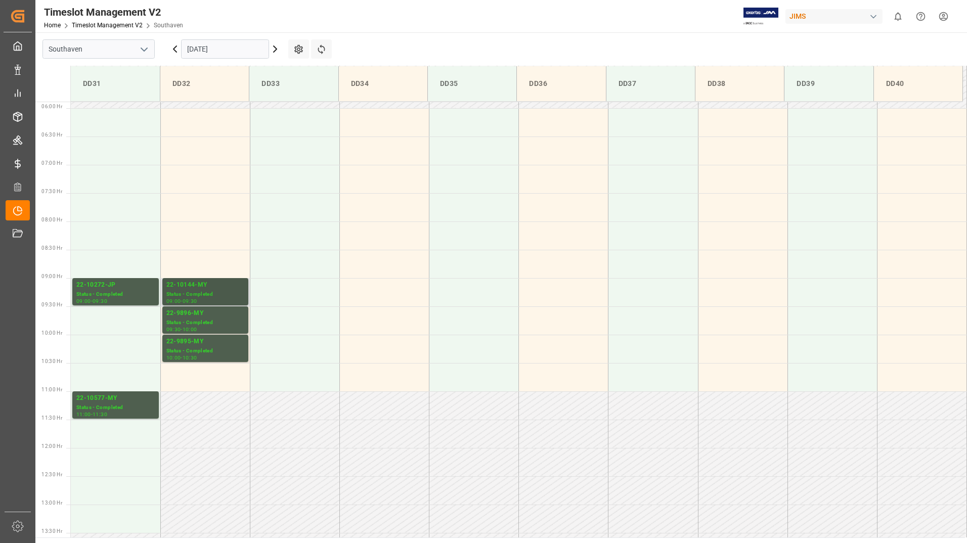
click at [217, 282] on div "22-10144-MY" at bounding box center [205, 285] width 78 height 10
click at [181, 353] on div "Status - Completed" at bounding box center [205, 351] width 78 height 9
click at [104, 299] on div "09:30" at bounding box center [100, 301] width 15 height 5
click at [128, 411] on div "Status - Completed" at bounding box center [115, 408] width 78 height 9
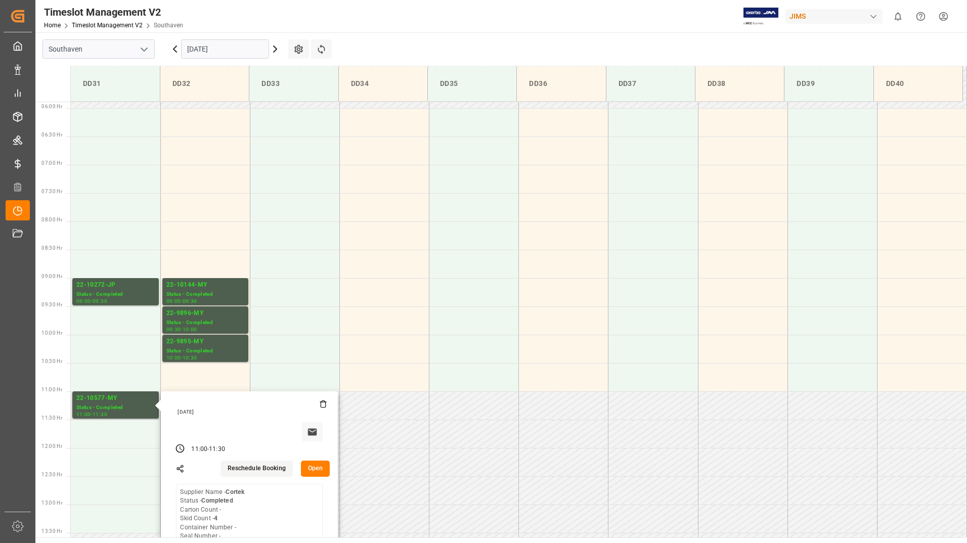
click at [321, 471] on button "Open" at bounding box center [315, 469] width 29 height 16
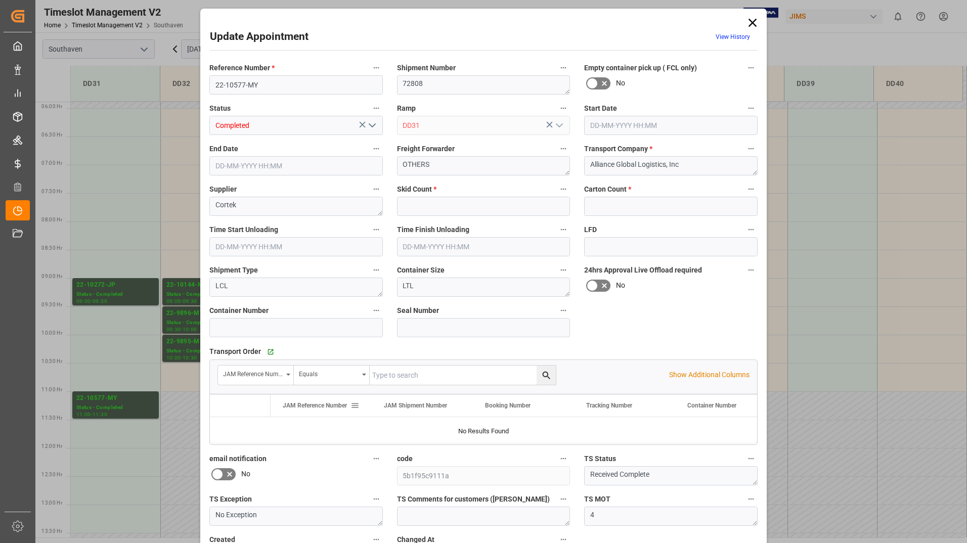
type input "4"
type input "0"
type input "[DATE] 11:00"
type input "[DATE] 11:30"
type input "[DATE] 18:20"
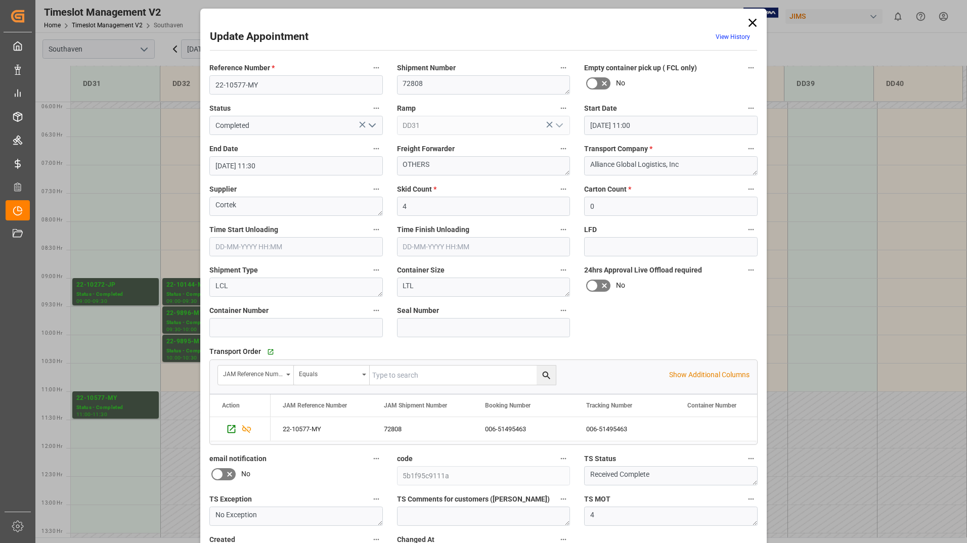
click at [755, 18] on icon at bounding box center [753, 23] width 14 height 14
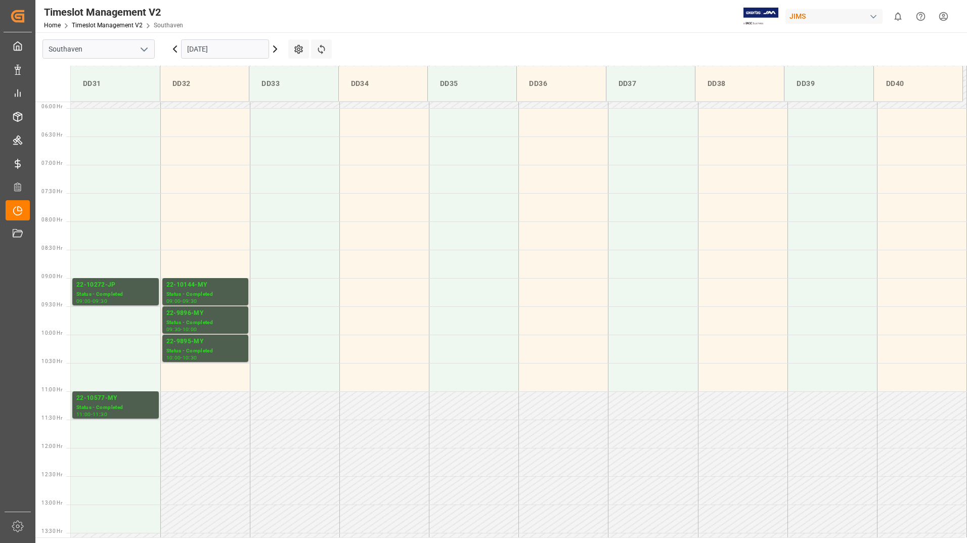
click at [250, 51] on input "[DATE]" at bounding box center [225, 48] width 88 height 19
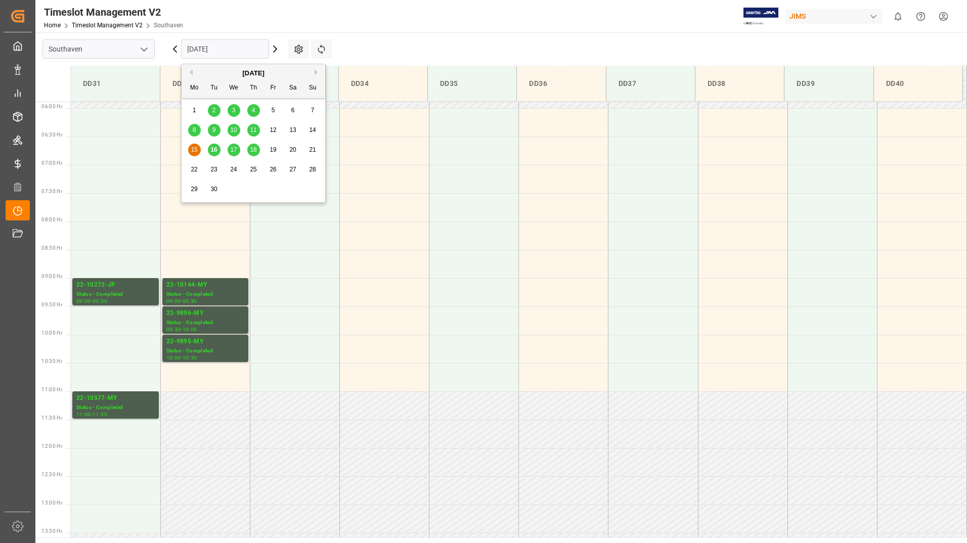
click at [214, 147] on span "16" at bounding box center [214, 149] width 7 height 7
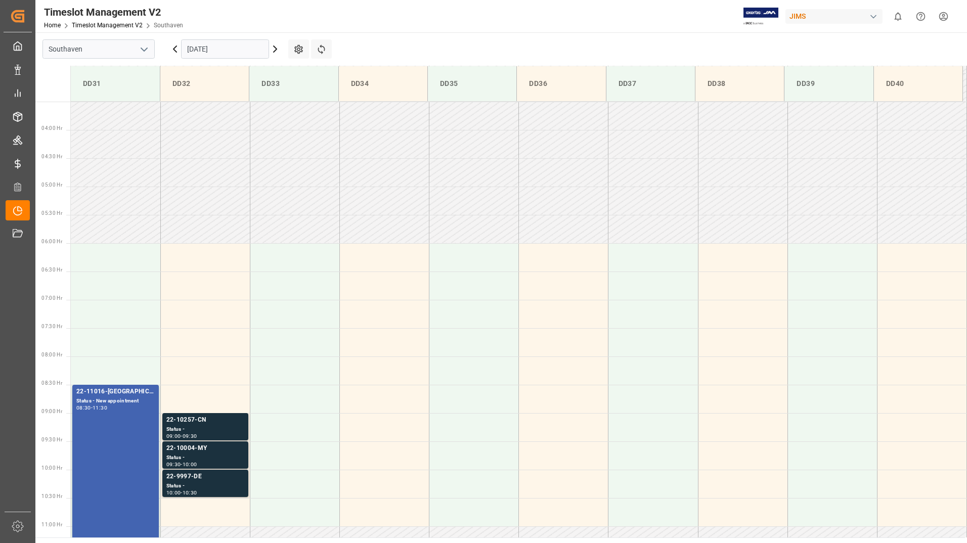
scroll to position [390, 0]
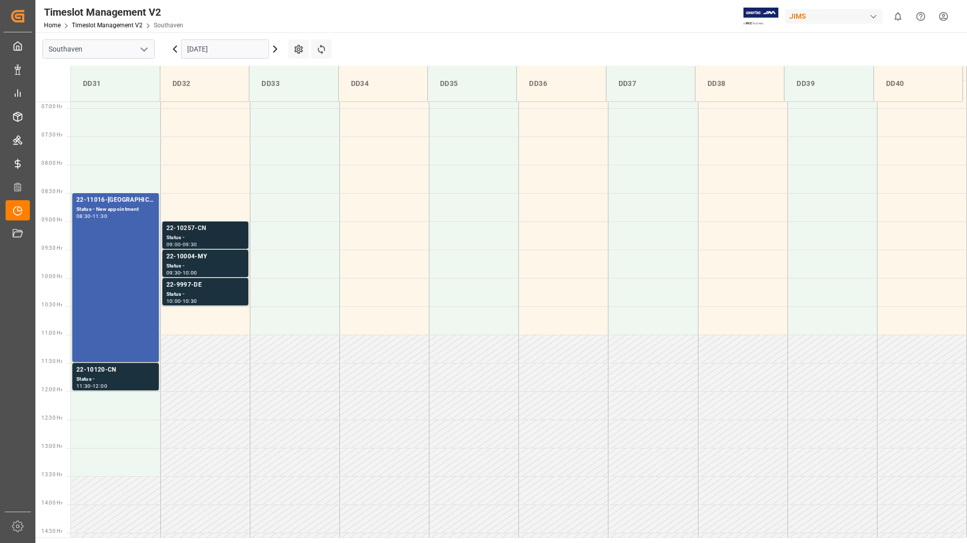
click at [202, 235] on div "Status -" at bounding box center [205, 238] width 78 height 9
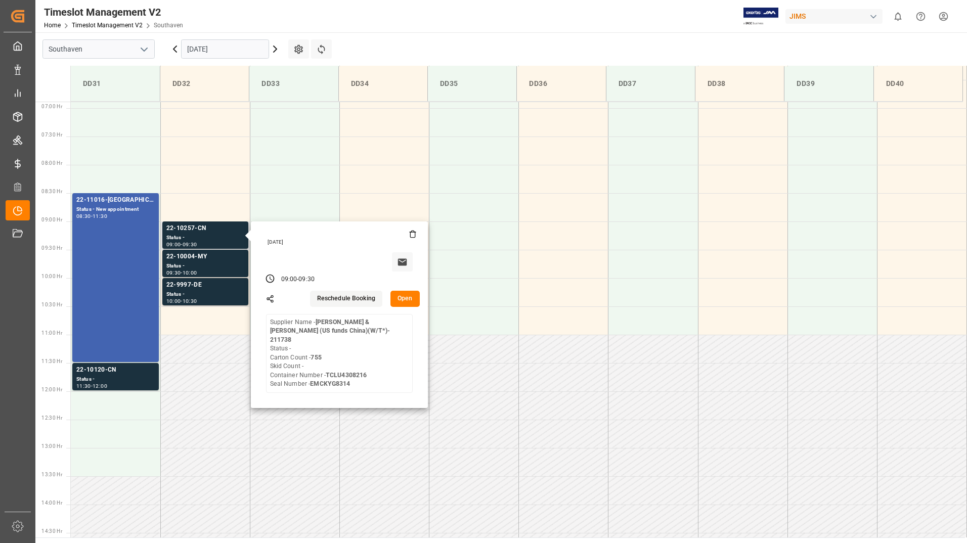
click at [400, 298] on button "Open" at bounding box center [405, 299] width 29 height 16
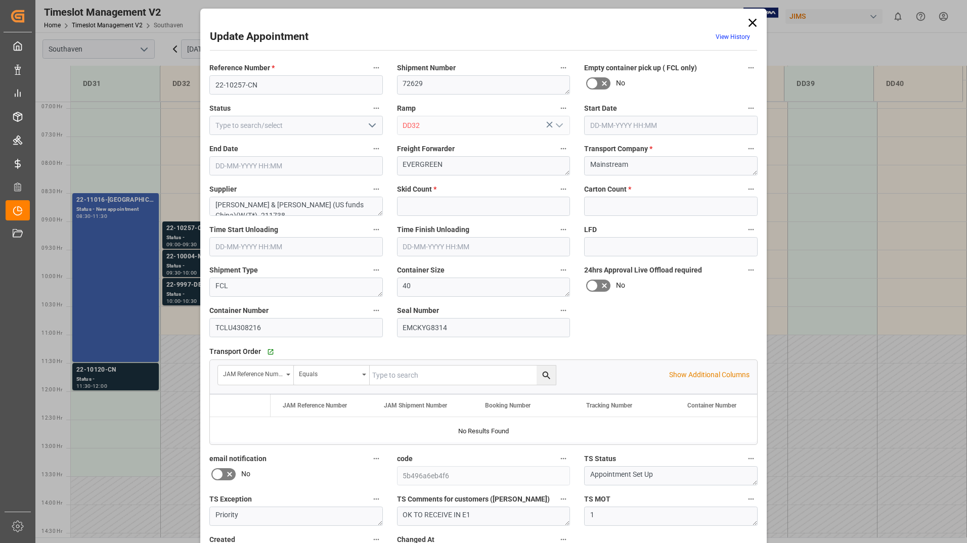
type input "0"
type input "755"
type input "[DATE] 09:00"
type input "[DATE] 09:30"
type input "[DATE] 14:57"
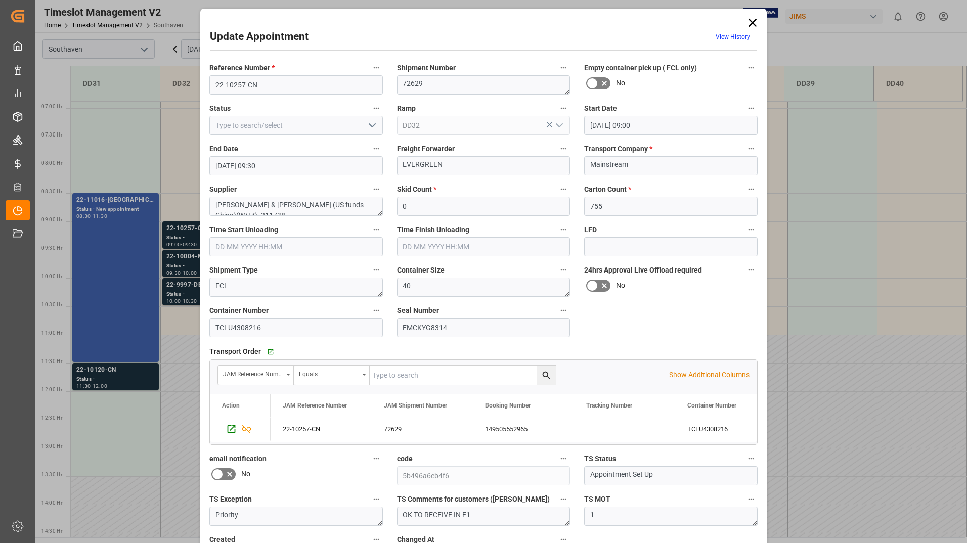
click at [373, 127] on icon "open menu" at bounding box center [372, 125] width 12 height 12
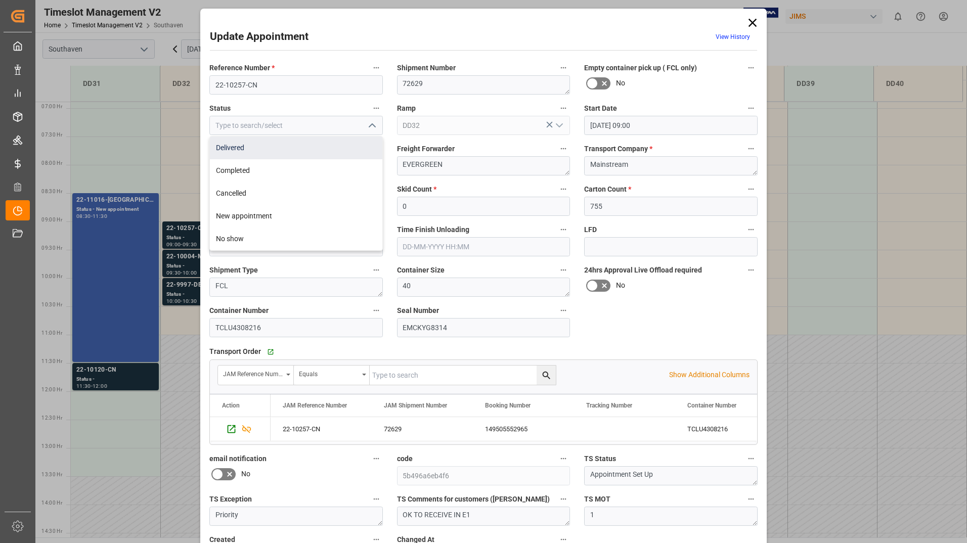
click at [340, 146] on div "Delivered" at bounding box center [296, 148] width 173 height 23
type input "Delivered"
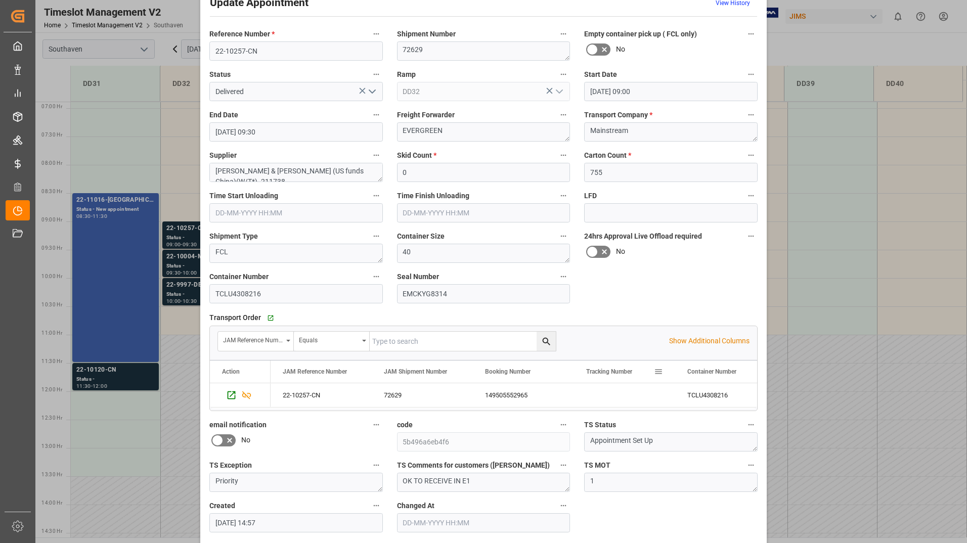
scroll to position [75, 0]
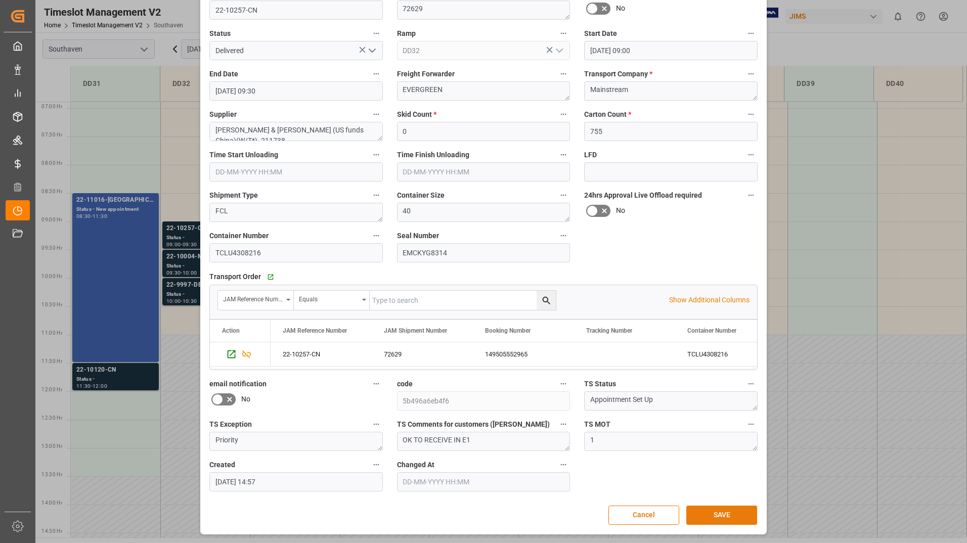
click at [722, 512] on button "SAVE" at bounding box center [722, 515] width 71 height 19
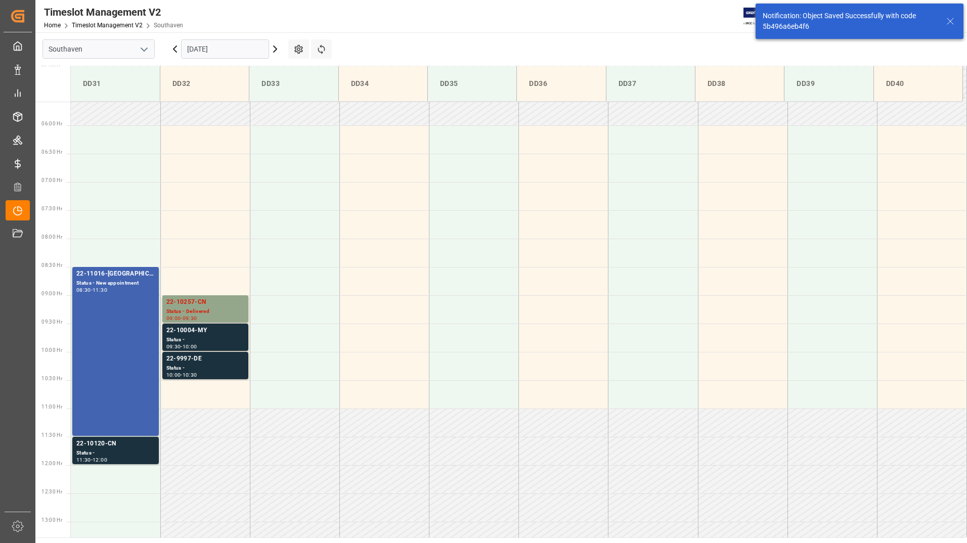
scroll to position [411, 0]
